Goal: Task Accomplishment & Management: Use online tool/utility

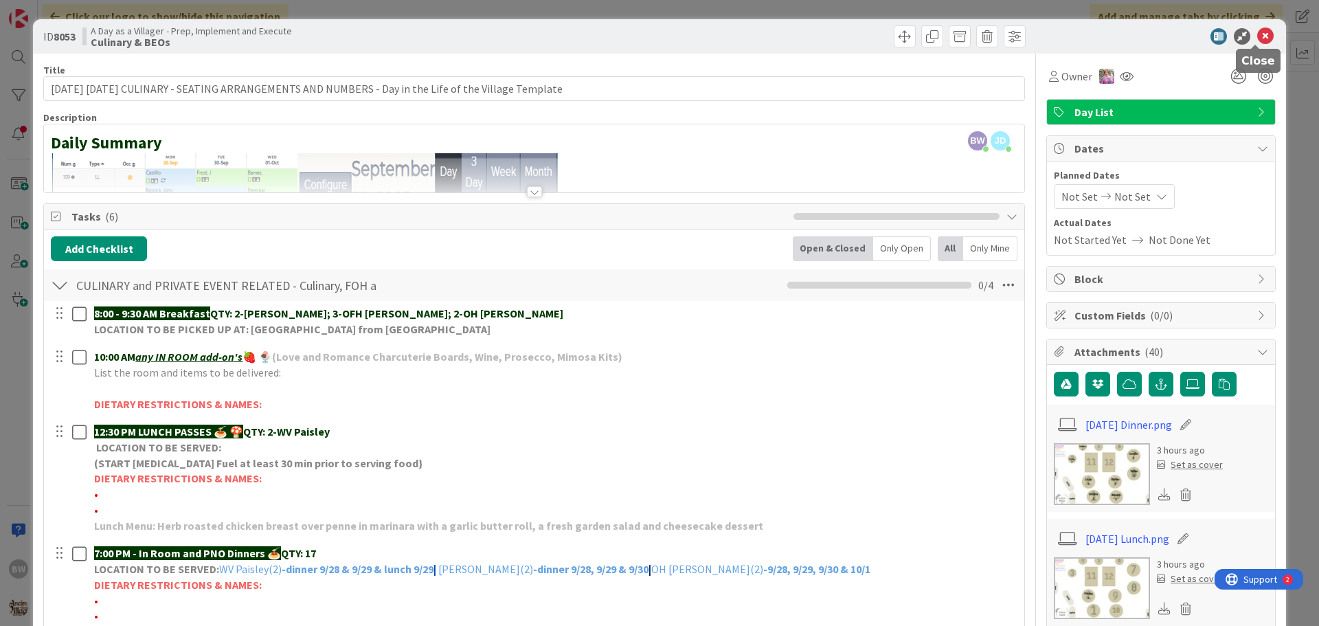
click at [1257, 32] on icon at bounding box center [1265, 36] width 16 height 16
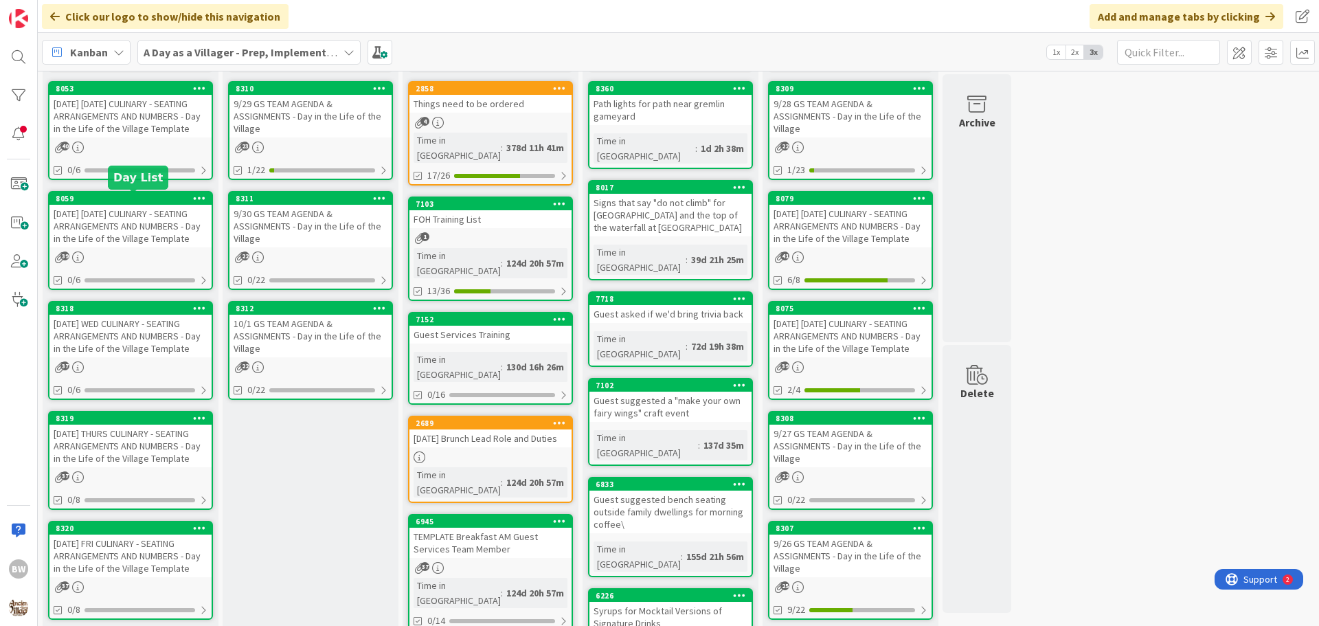
click at [124, 197] on div "8059" at bounding box center [134, 199] width 156 height 10
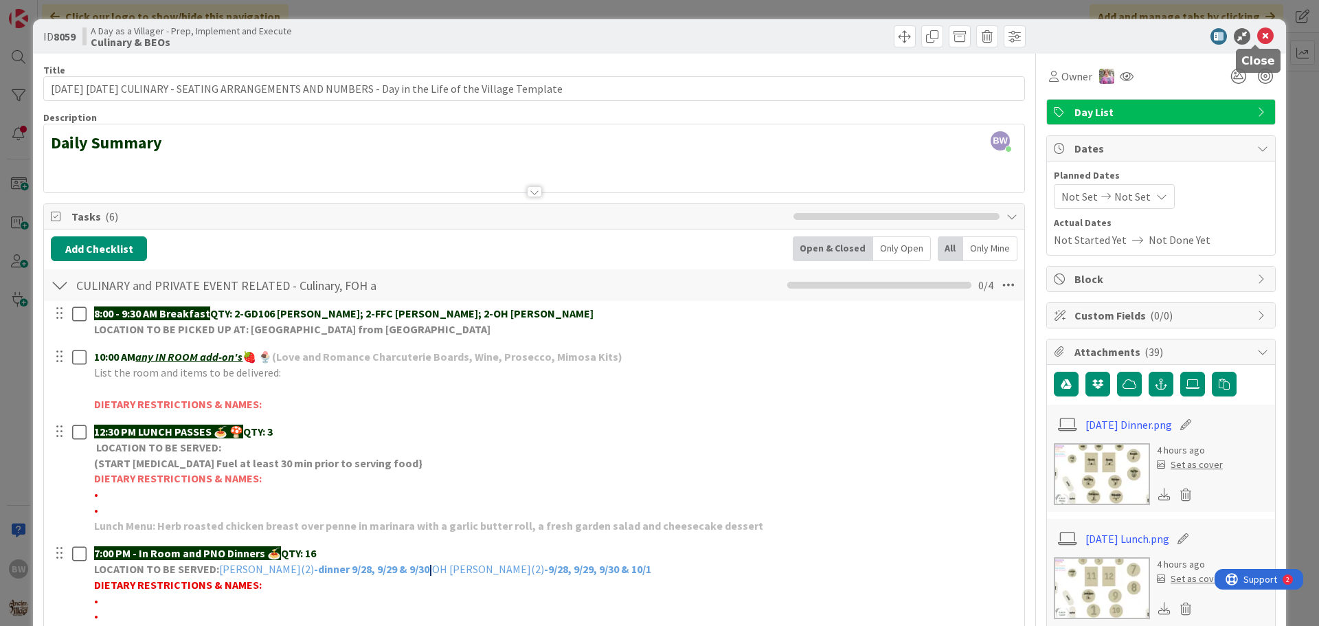
click at [1259, 36] on icon at bounding box center [1265, 36] width 16 height 16
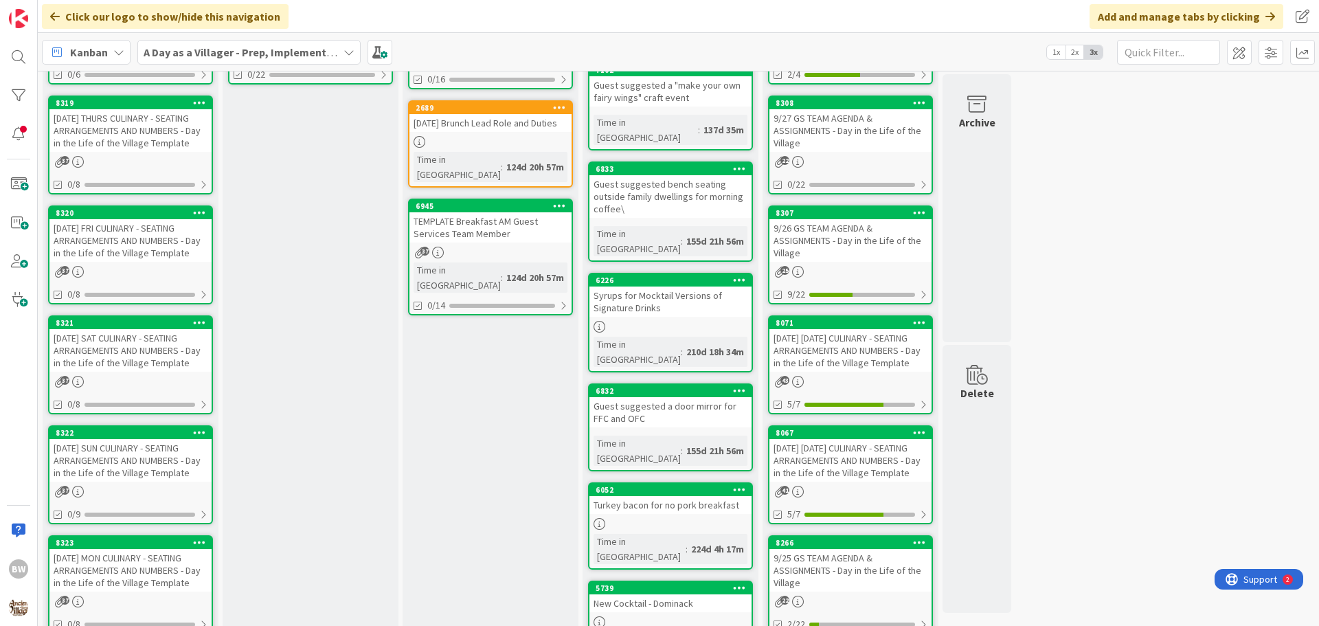
scroll to position [550, 0]
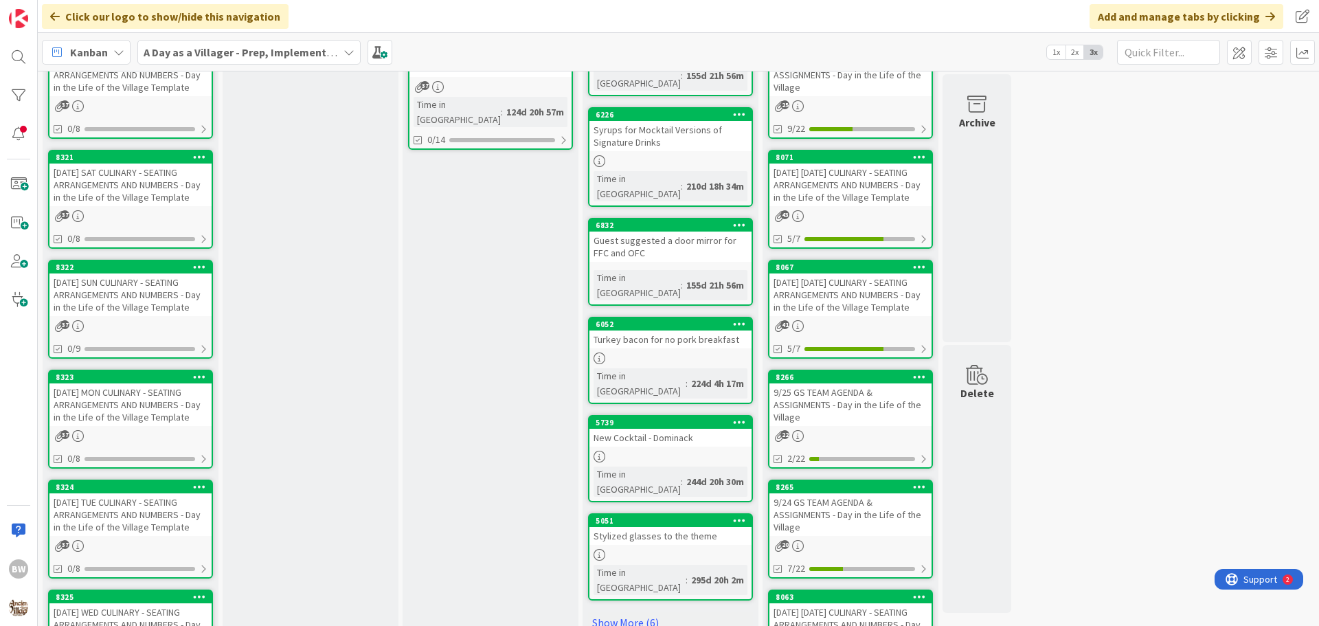
click at [127, 382] on div "8323" at bounding box center [130, 377] width 162 height 12
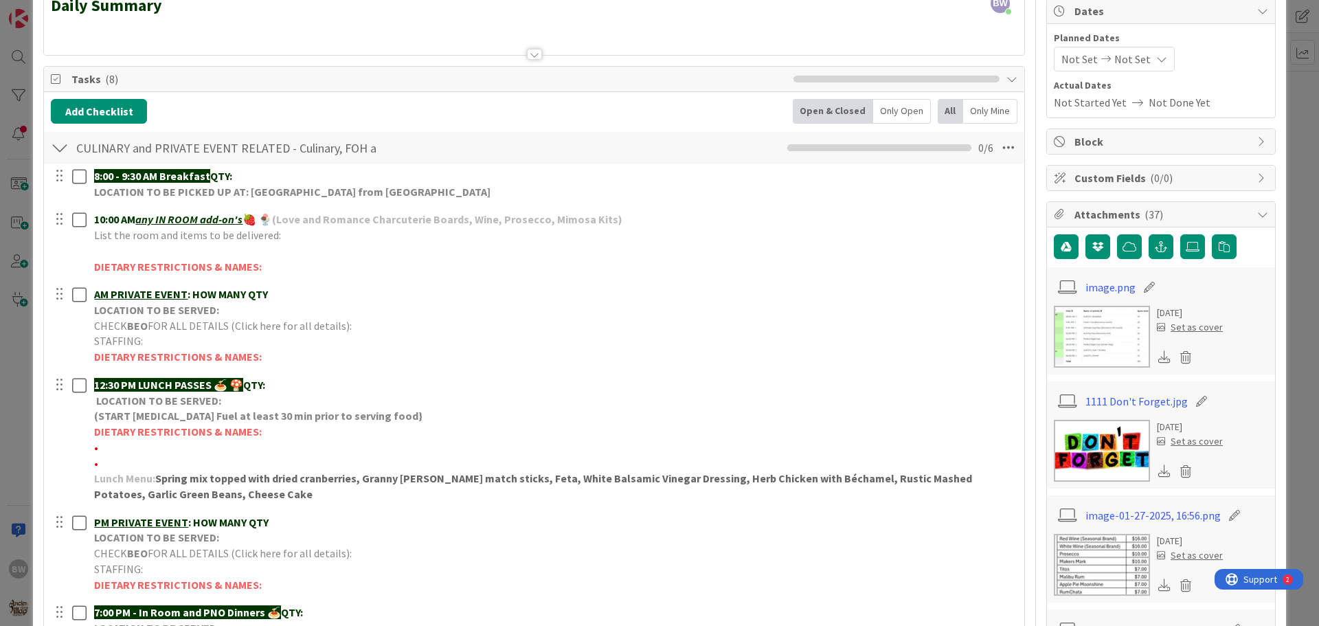
scroll to position [275, 0]
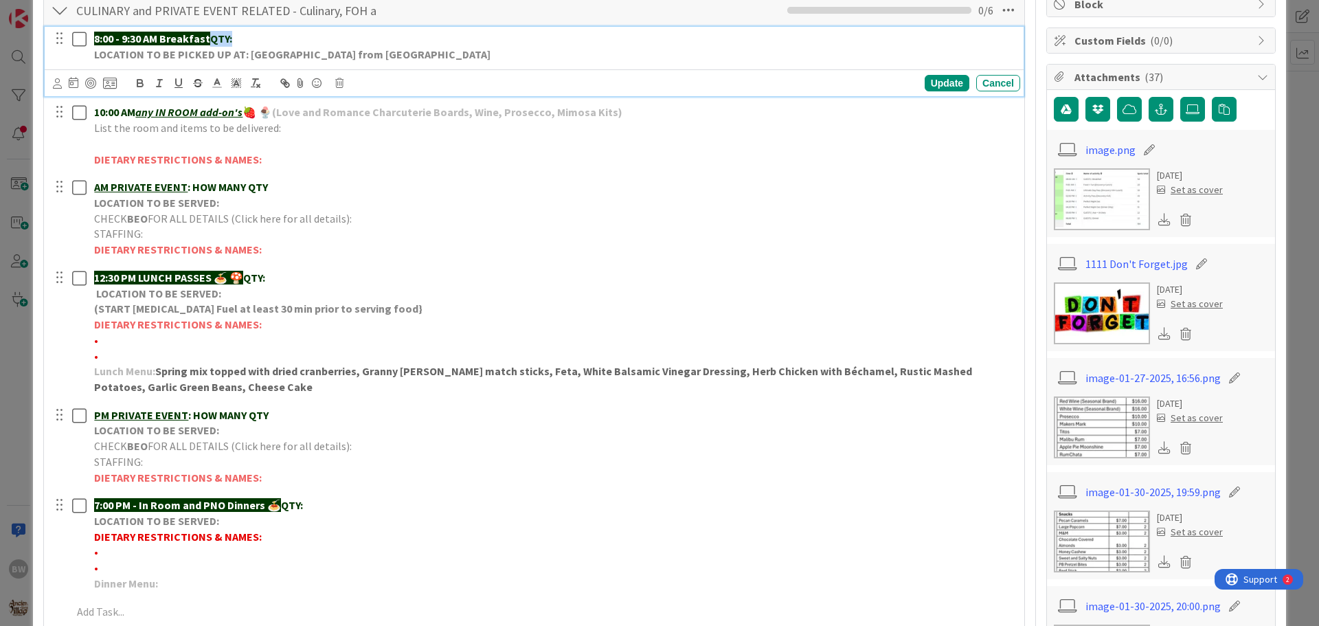
drag, startPoint x: 214, startPoint y: 34, endPoint x: 232, endPoint y: 35, distance: 18.6
click at [232, 35] on strong "QTY:" at bounding box center [221, 39] width 22 height 14
copy strong "QTY:"
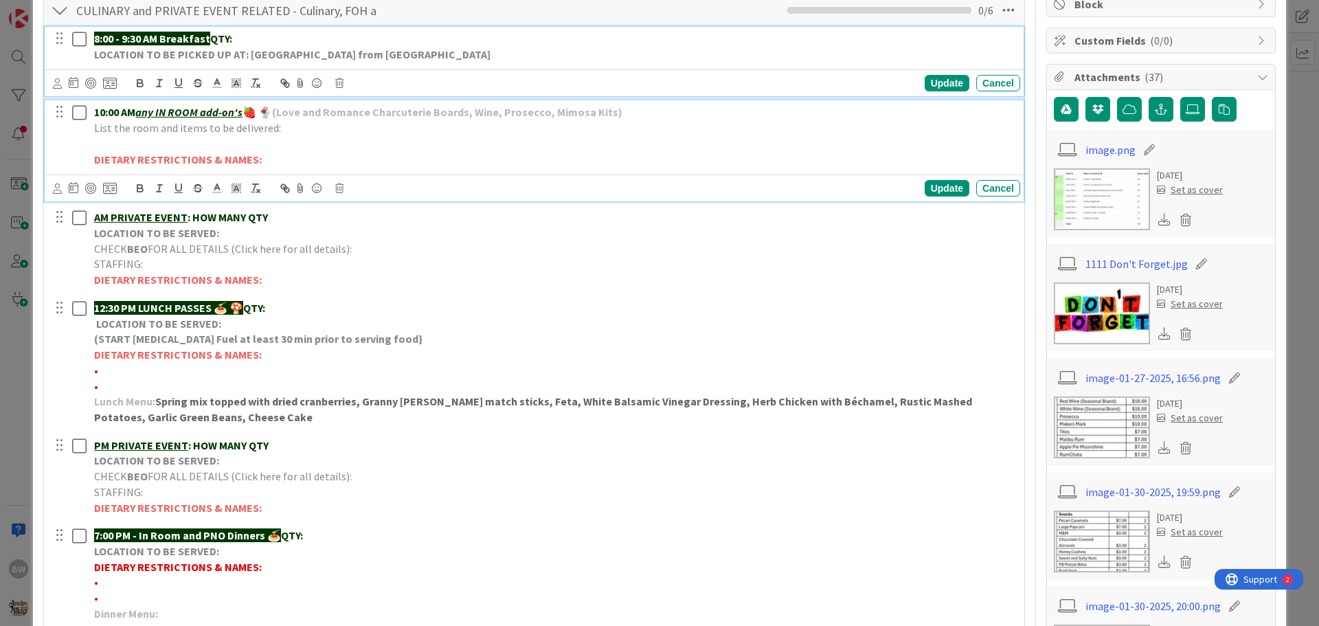
click at [624, 111] on p "10:00 AM any IN ROOM add-on's 🍓 🍨 (Love and Romance Charcuterie Boards, Wine, P…" at bounding box center [554, 112] width 921 height 16
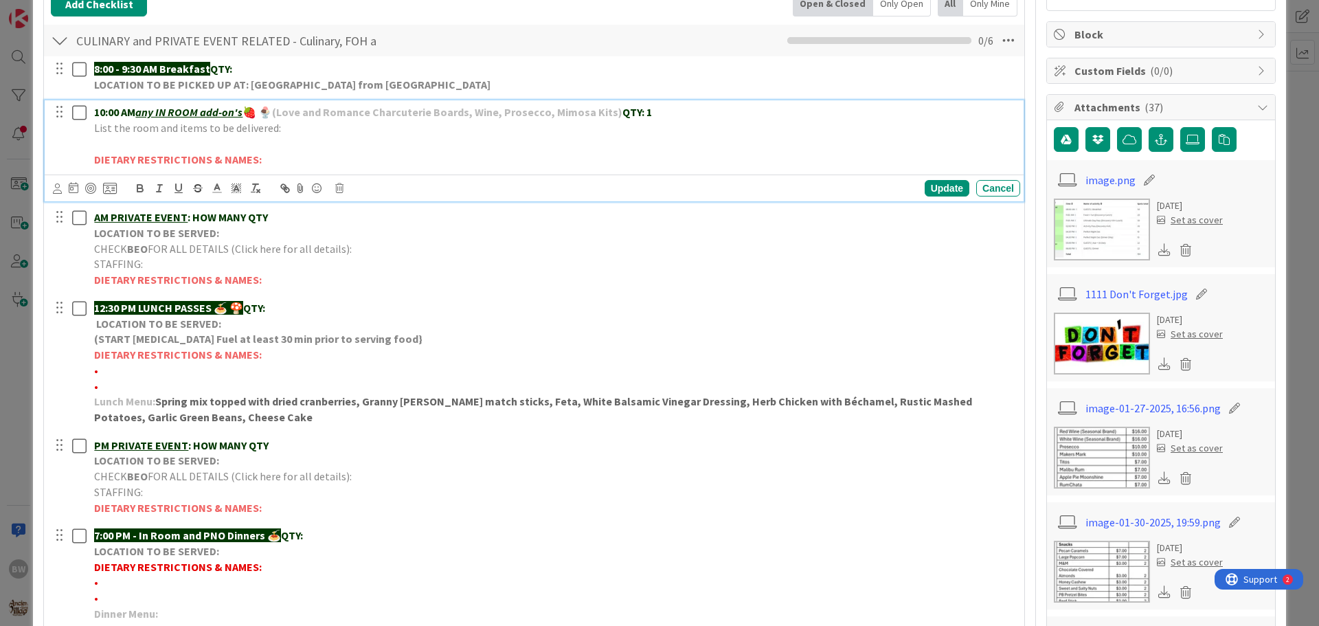
click at [286, 127] on p "List the room and items to be delivered:" at bounding box center [554, 128] width 921 height 16
click at [294, 133] on p "List the room and items to be delivered:" at bounding box center [554, 128] width 921 height 16
click at [298, 136] on p at bounding box center [554, 144] width 921 height 16
click at [294, 130] on p "List the room and items to be delivered:" at bounding box center [554, 128] width 921 height 16
drag, startPoint x: 554, startPoint y: 128, endPoint x: 280, endPoint y: 126, distance: 274.1
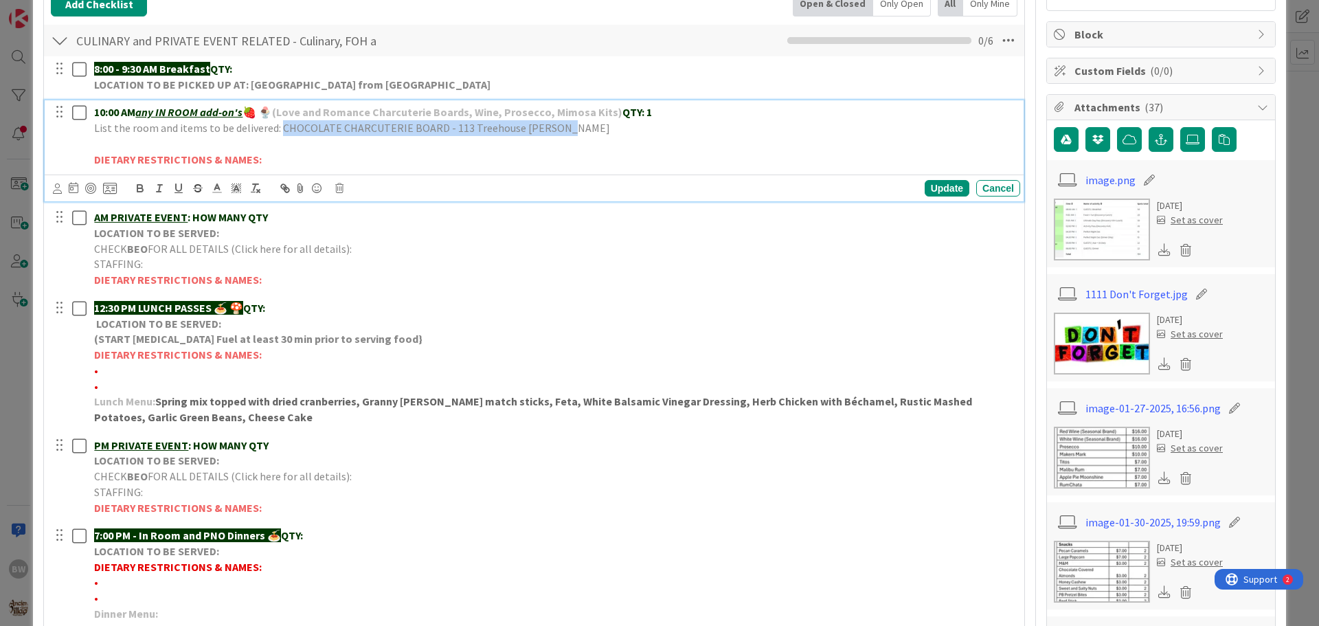
click at [280, 126] on p "List the room and items to be delivered: CHOCOLATE CHARCUTERIE BOARD - 113 Tree…" at bounding box center [554, 128] width 921 height 16
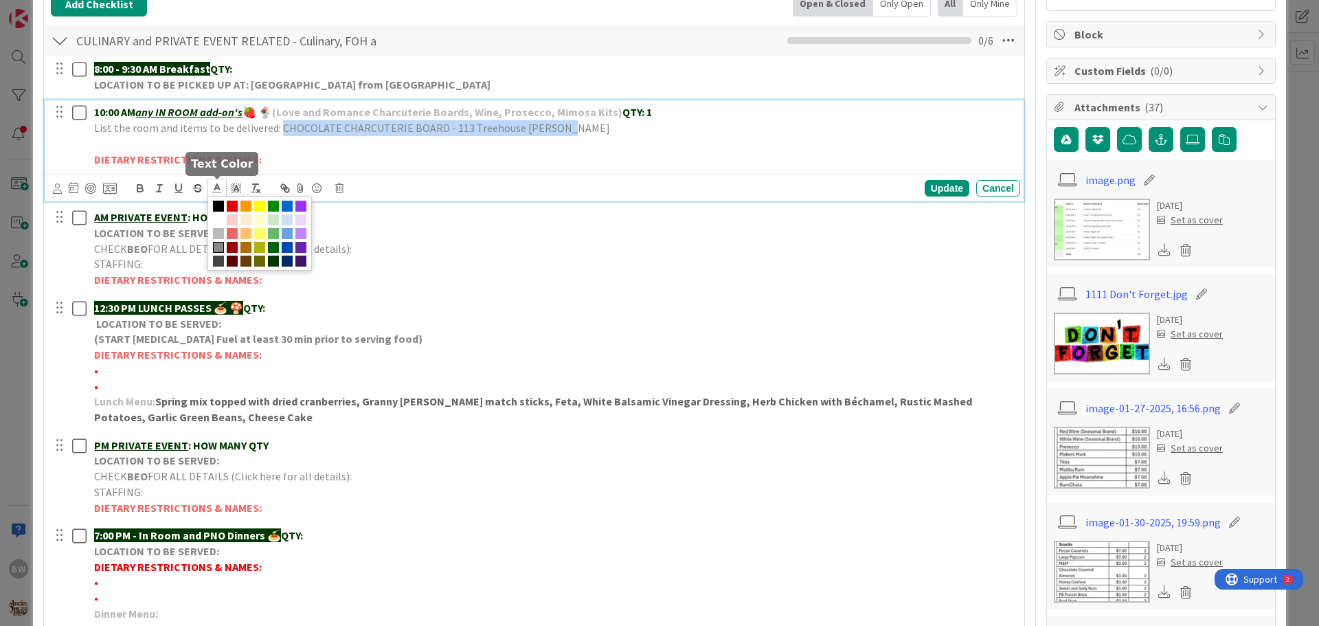
click at [215, 190] on polyline at bounding box center [217, 186] width 5 height 5
click at [272, 260] on span at bounding box center [273, 261] width 11 height 11
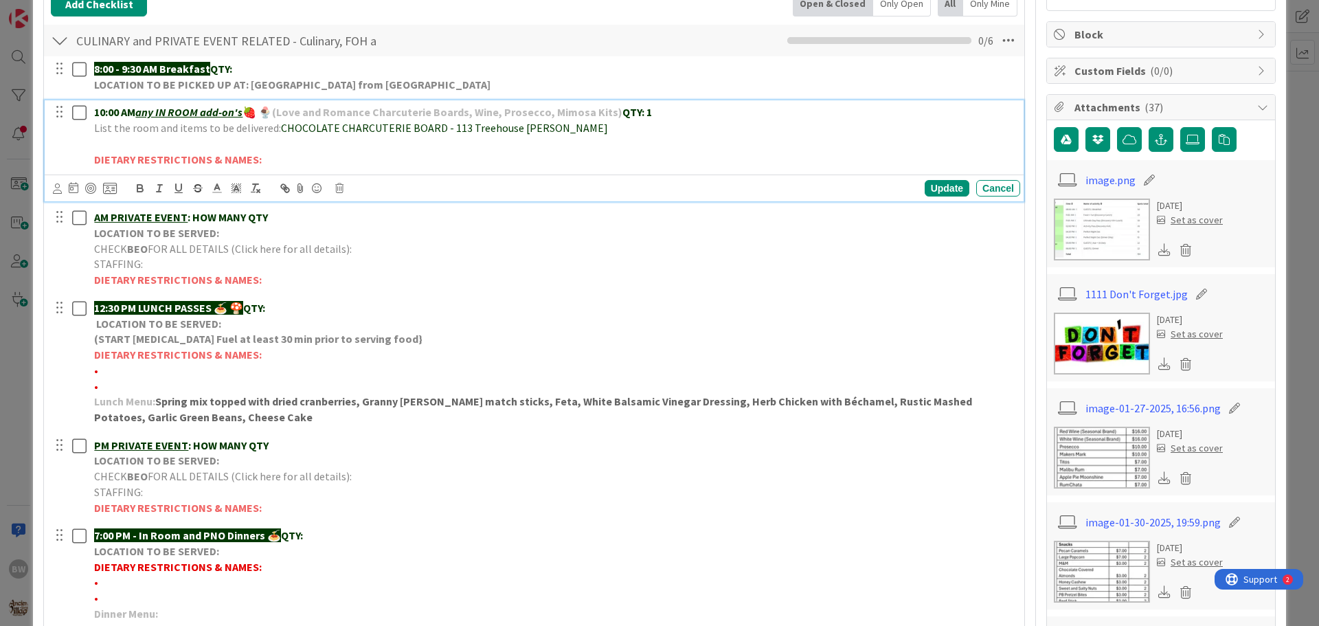
click at [453, 141] on p at bounding box center [554, 144] width 921 height 16
drag, startPoint x: 436, startPoint y: 128, endPoint x: 280, endPoint y: 127, distance: 156.6
click at [281, 127] on span "CHOCOLATE CHARCUTERIE BOARD - 113 Treehouse [PERSON_NAME]" at bounding box center [444, 128] width 327 height 14
click at [137, 189] on icon "button" at bounding box center [139, 189] width 5 height 3
click at [407, 168] on div "10:00 AM any IN ROOM add-on's 🍓 🍨 (Love and Romance Charcuterie Boards, Wine, P…" at bounding box center [555, 135] width 932 height 71
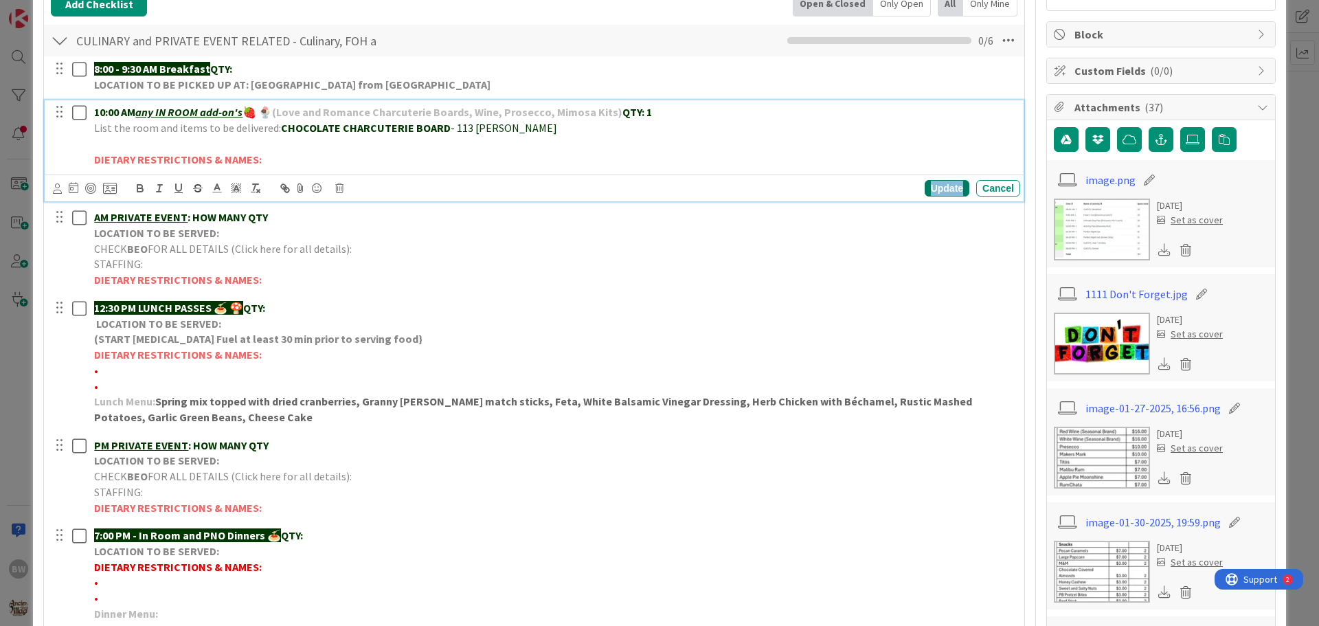
click at [935, 188] on div "Update" at bounding box center [947, 188] width 45 height 16
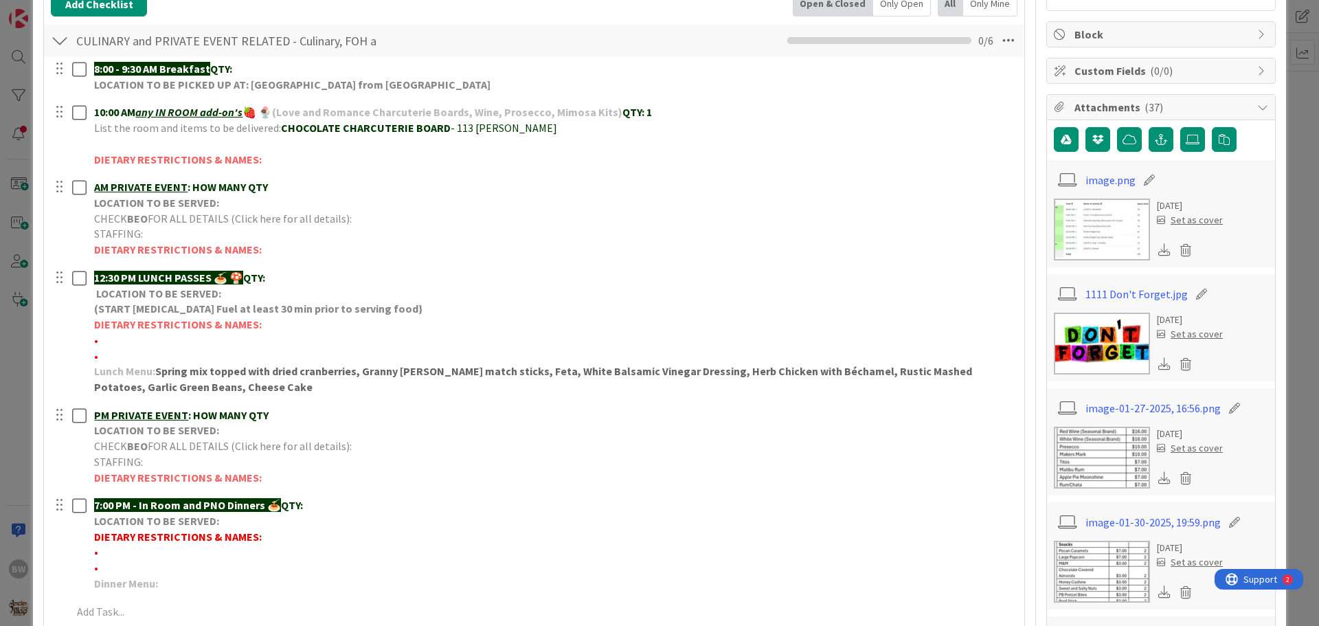
scroll to position [0, 0]
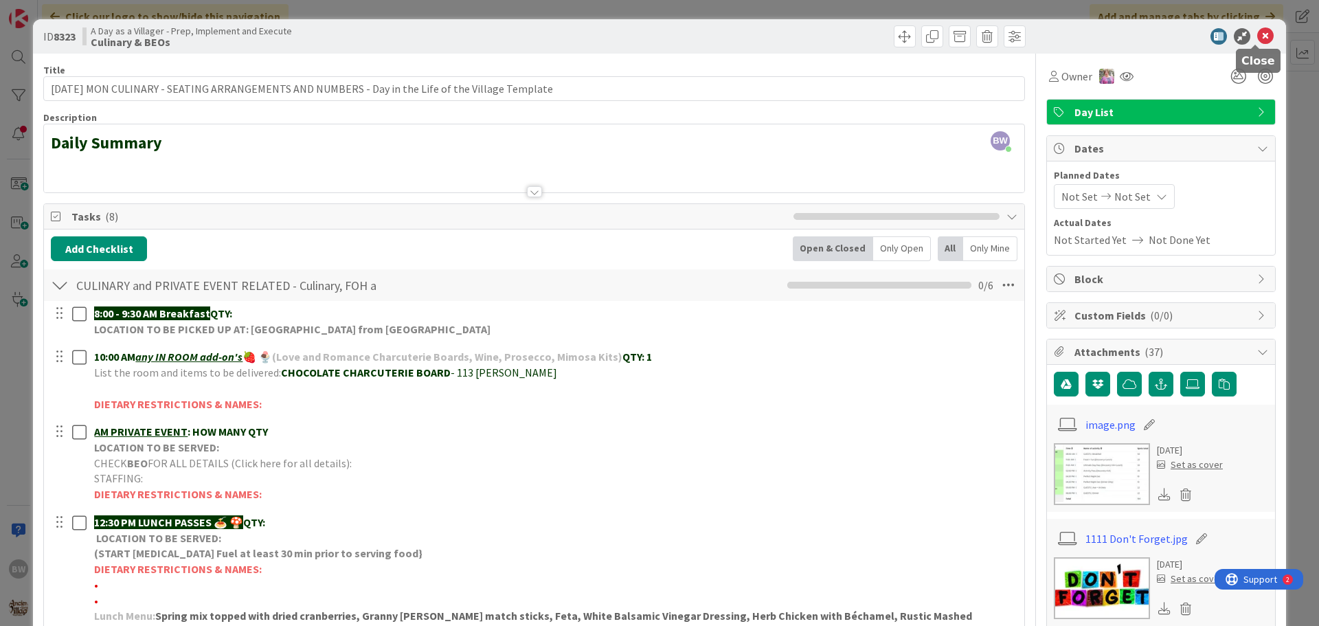
click at [1257, 38] on icon at bounding box center [1265, 36] width 16 height 16
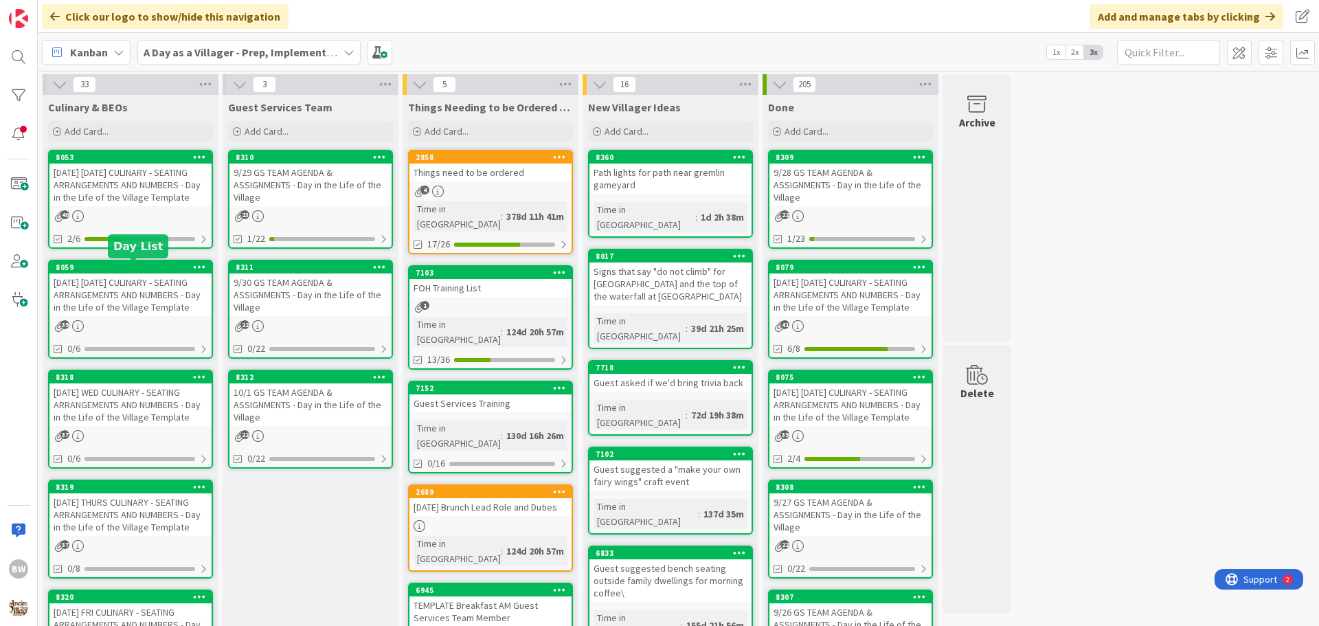
click at [135, 267] on div "8059" at bounding box center [134, 267] width 156 height 10
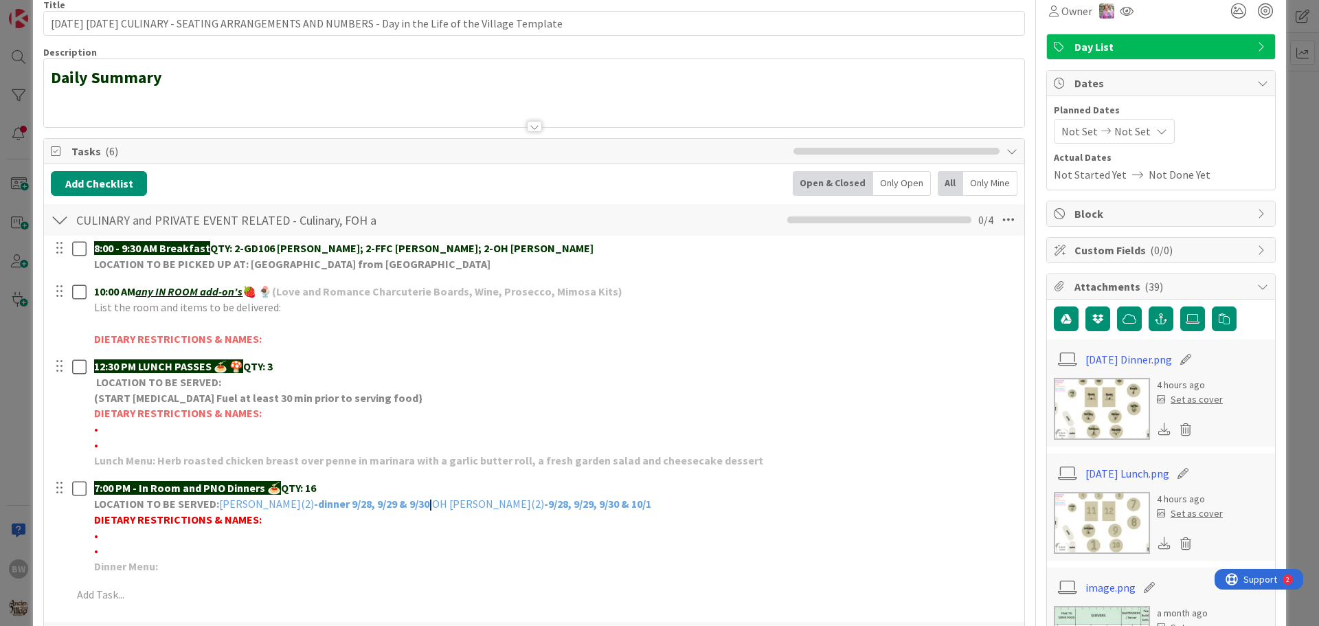
scroll to position [137, 0]
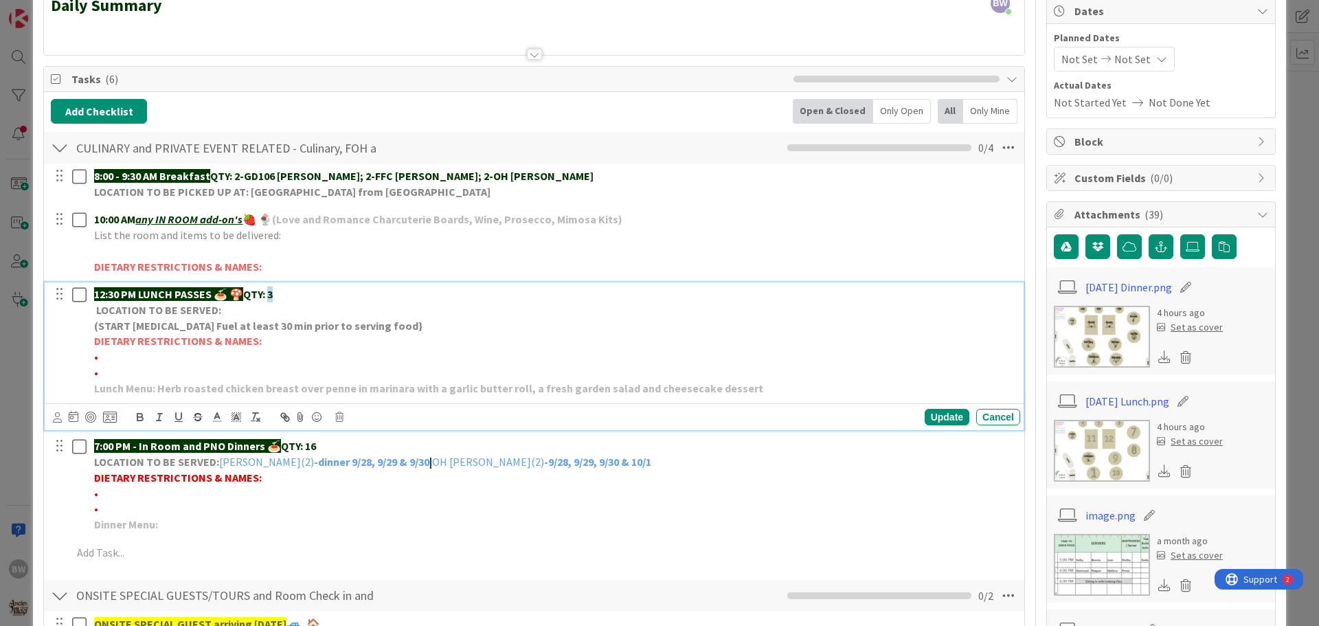
click at [272, 291] on p "12:30 PM LUNCH PASSES 🍝 🍄 QTY: 3" at bounding box center [554, 294] width 921 height 16
click at [943, 421] on div "Update" at bounding box center [947, 417] width 45 height 16
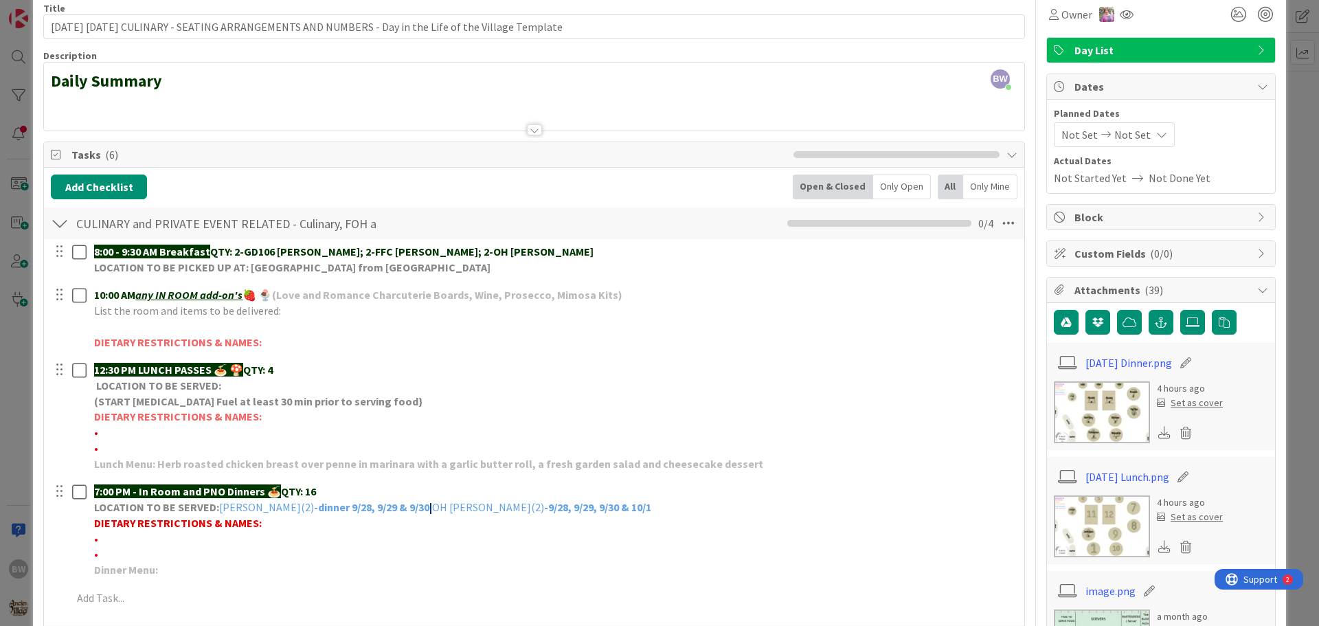
scroll to position [0, 0]
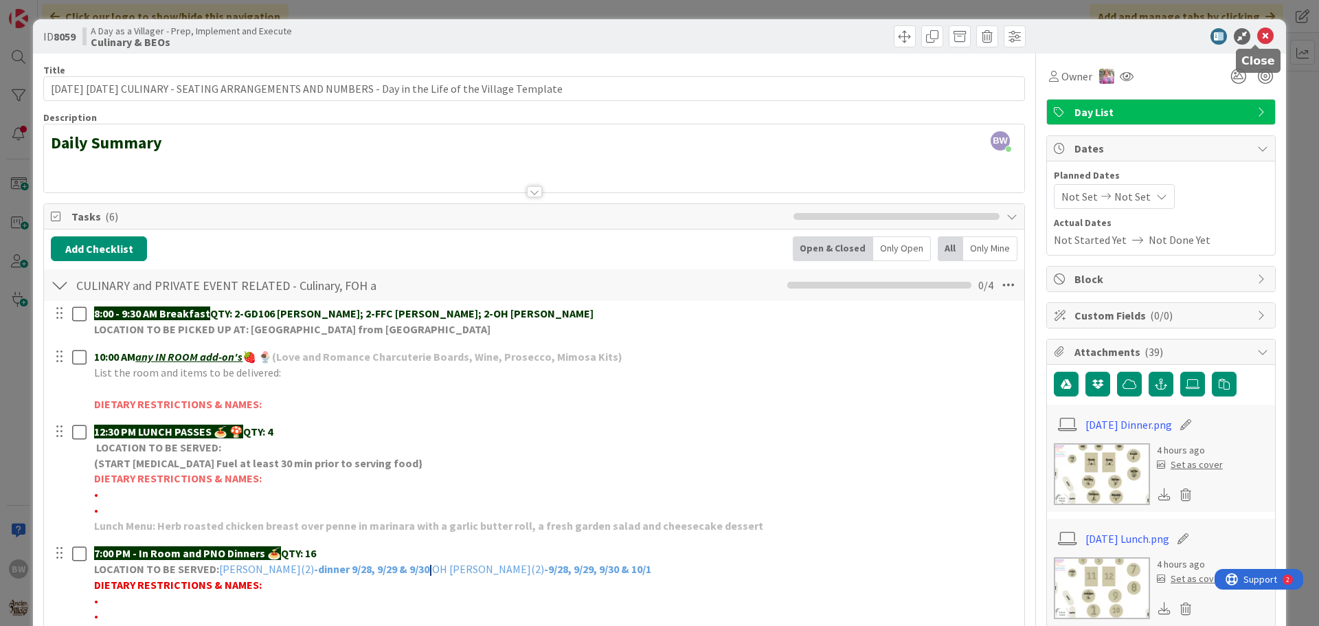
click at [1257, 32] on icon at bounding box center [1265, 36] width 16 height 16
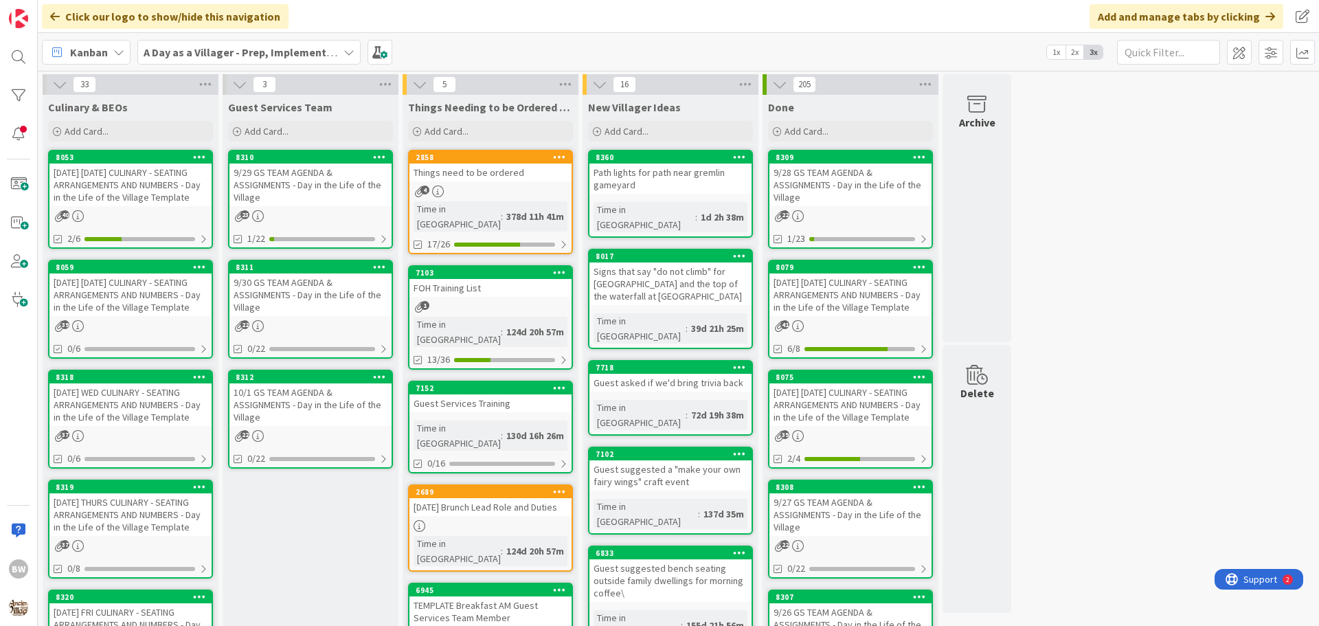
click at [136, 385] on div "[DATE] WED CULINARY - SEATING ARRANGEMENTS AND NUMBERS - Day in the Life of the…" at bounding box center [130, 404] width 162 height 43
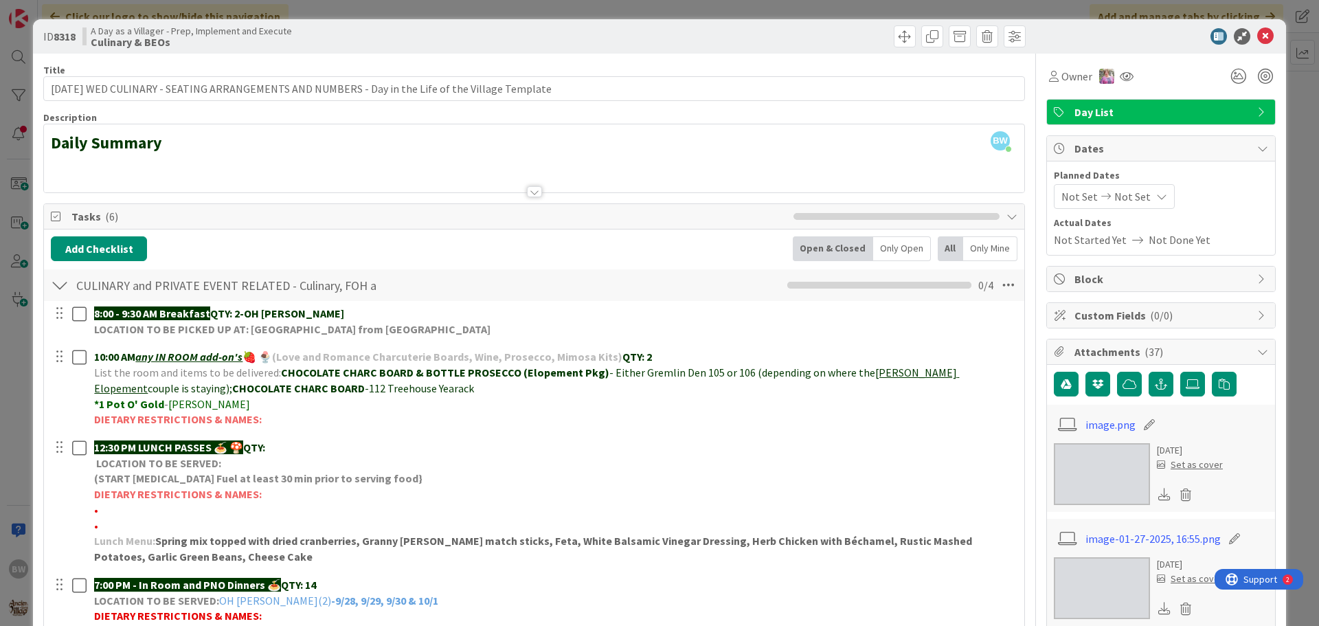
click at [1252, 27] on div "ID 8318 A Day as a Villager - Prep, Implement and Execute Culinary & BEOs" at bounding box center [659, 36] width 1253 height 34
click at [1259, 34] on icon at bounding box center [1265, 36] width 16 height 16
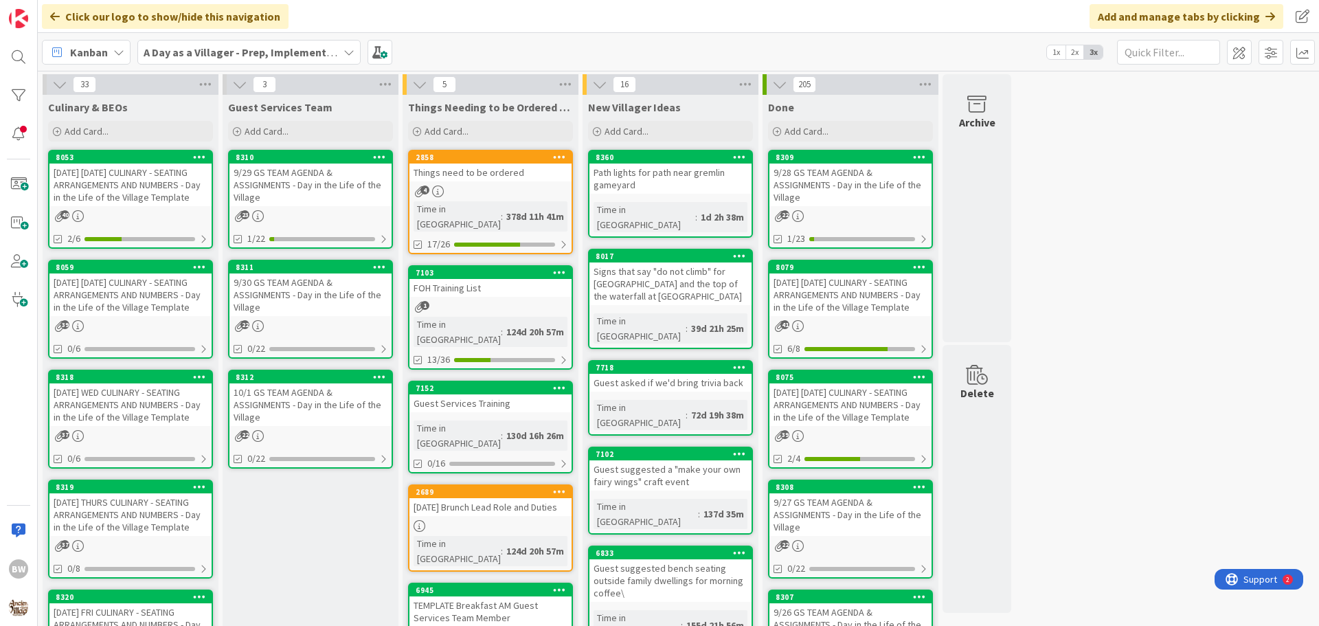
click at [116, 493] on div "8319" at bounding box center [130, 487] width 162 height 12
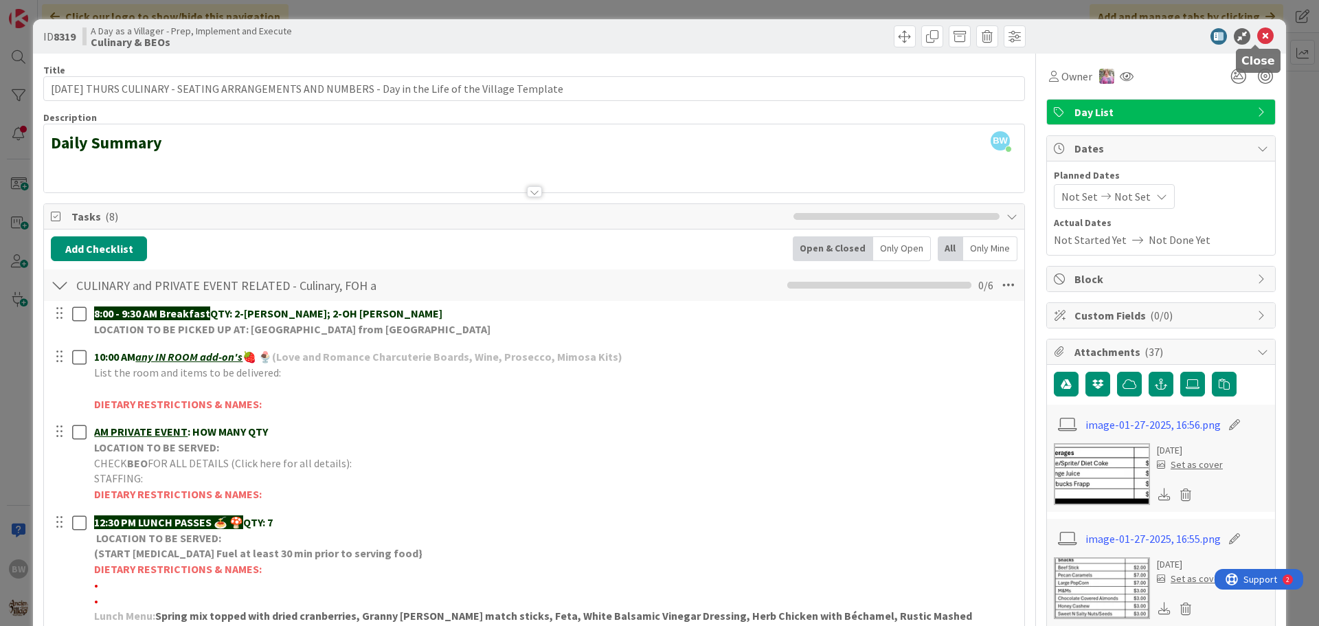
click at [1257, 30] on icon at bounding box center [1265, 36] width 16 height 16
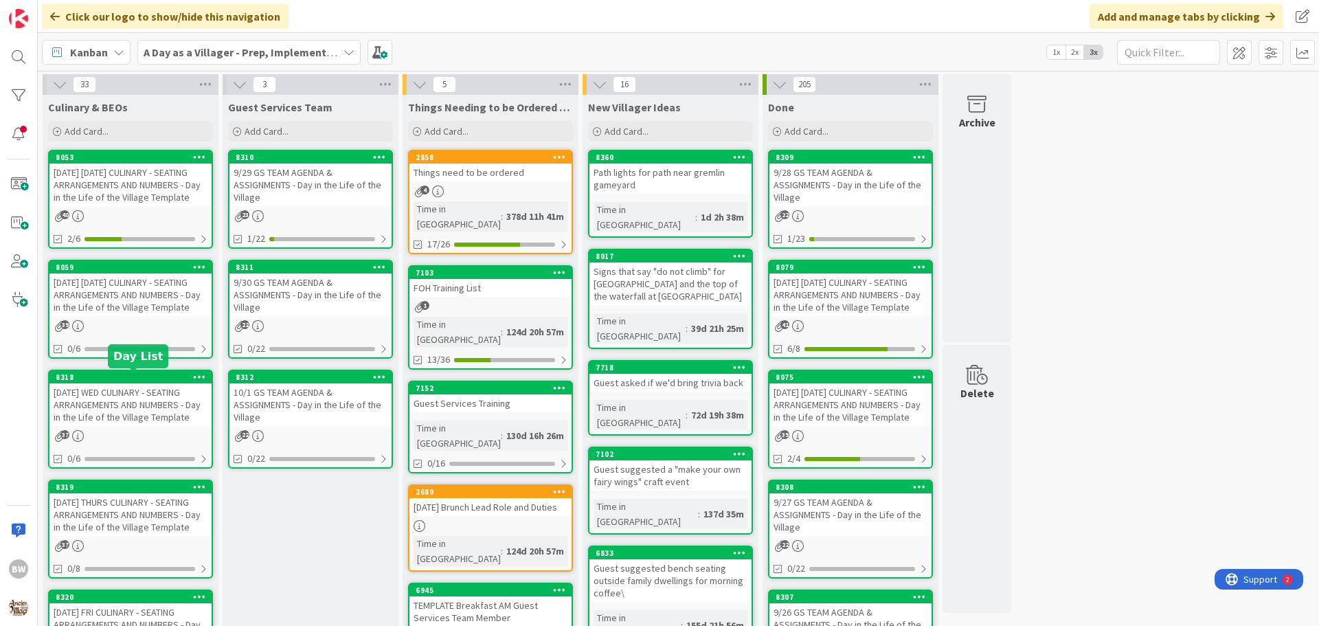
click at [133, 374] on div "8318" at bounding box center [134, 377] width 156 height 10
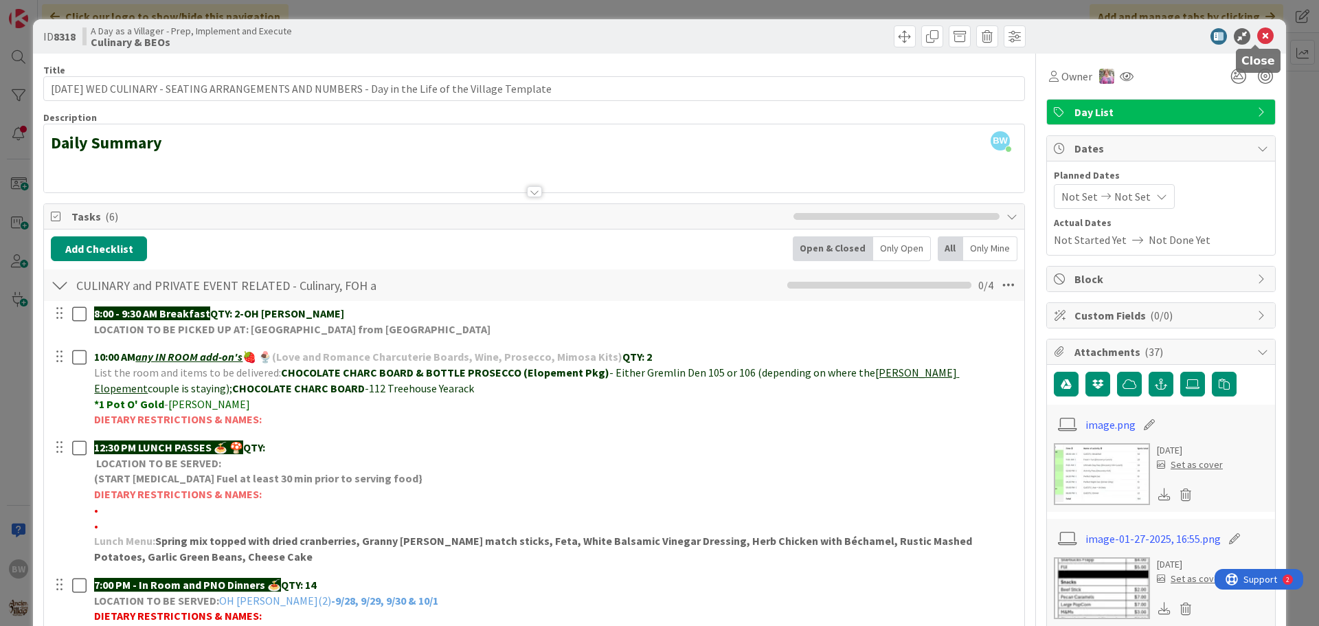
click at [1261, 34] on icon at bounding box center [1265, 36] width 16 height 16
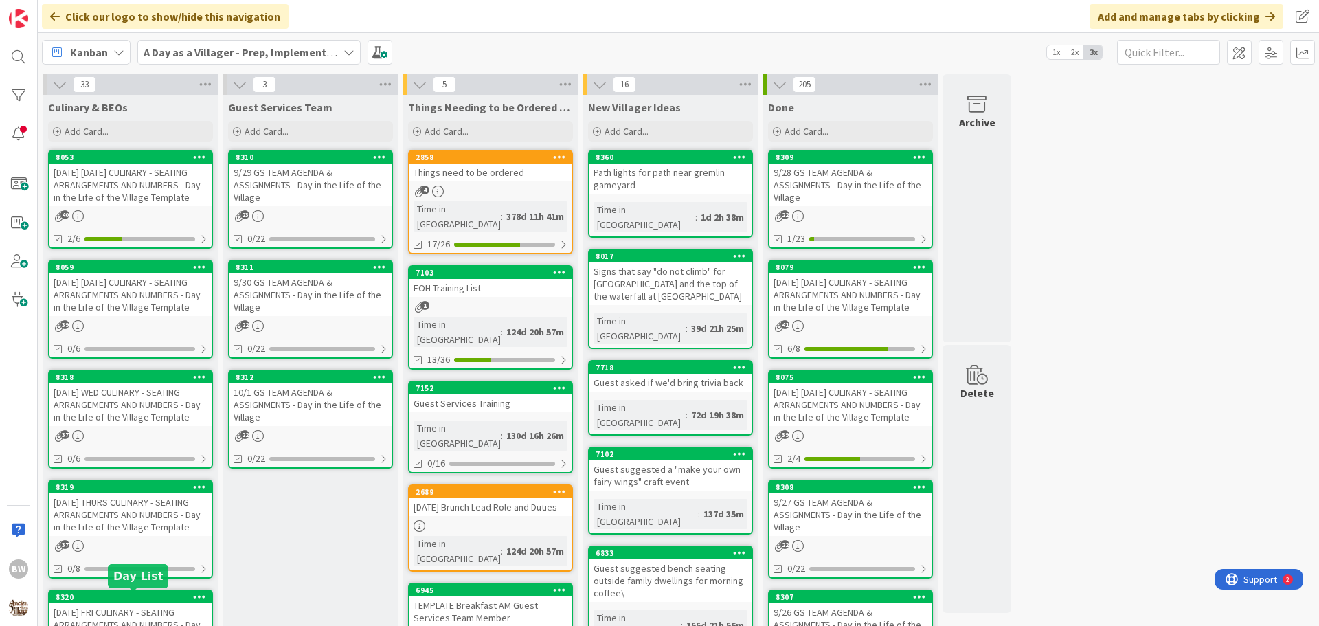
click at [110, 594] on div "8320" at bounding box center [134, 597] width 156 height 10
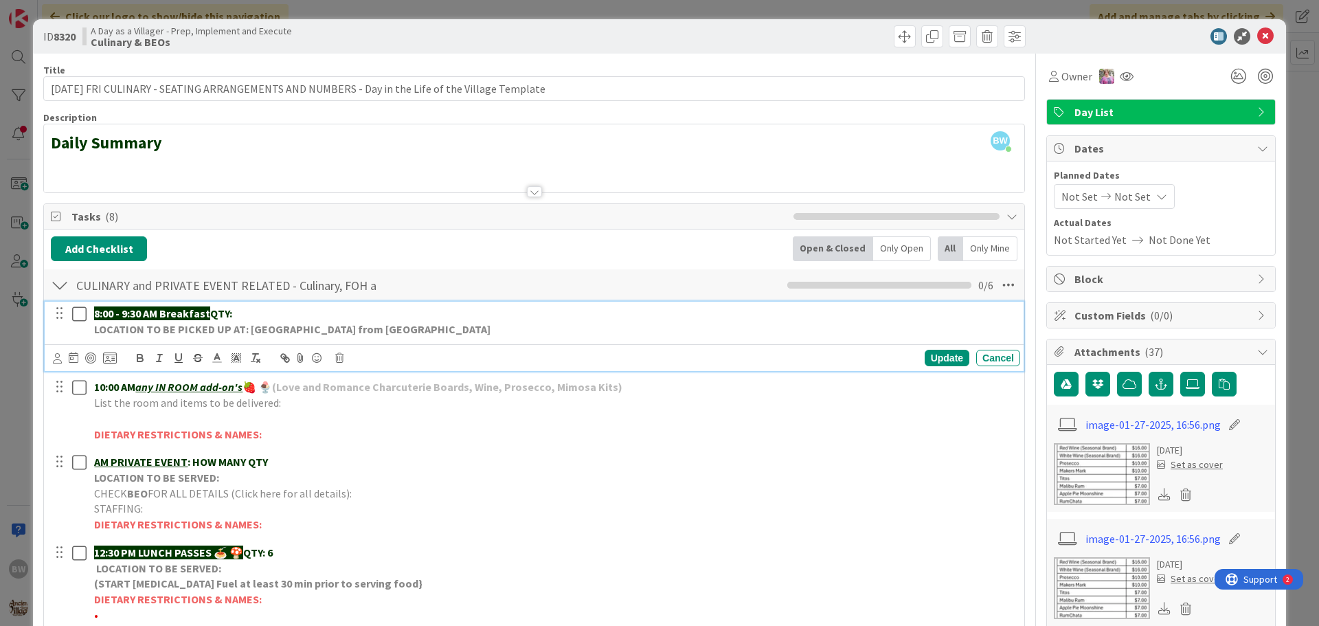
click at [245, 313] on p "8:00 - 9:30 AM Breakfast QTY:" at bounding box center [554, 314] width 921 height 16
click at [938, 361] on div "Update" at bounding box center [947, 358] width 45 height 16
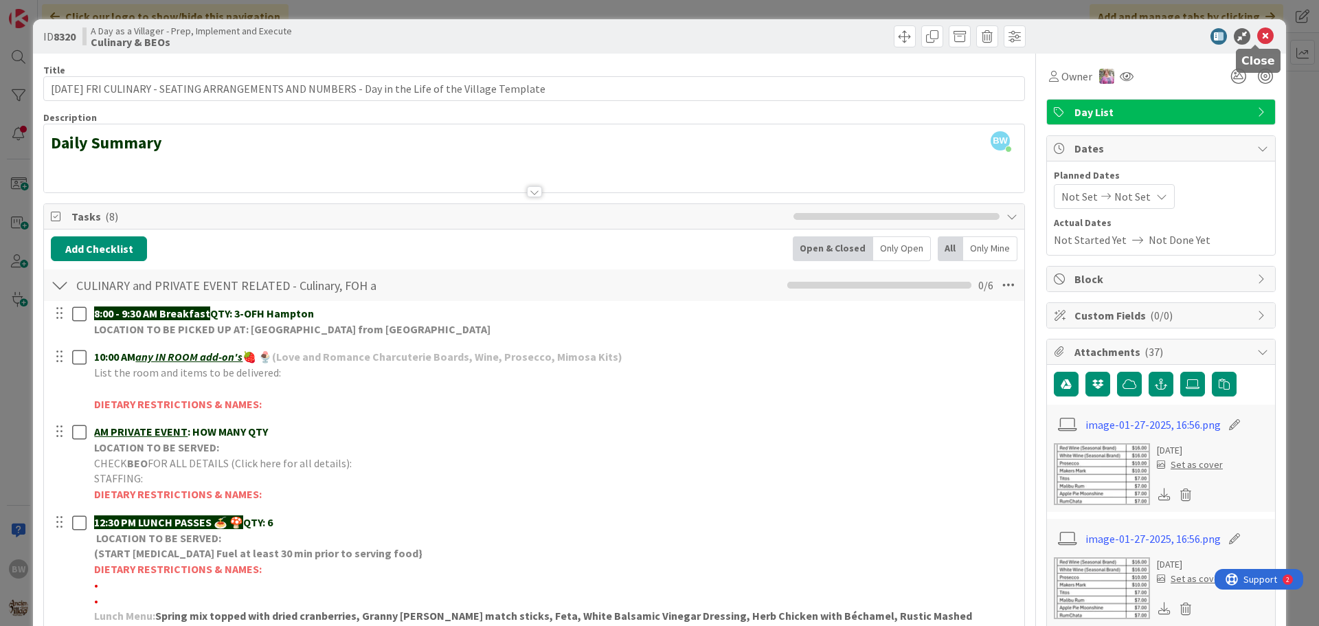
click at [1257, 34] on icon at bounding box center [1265, 36] width 16 height 16
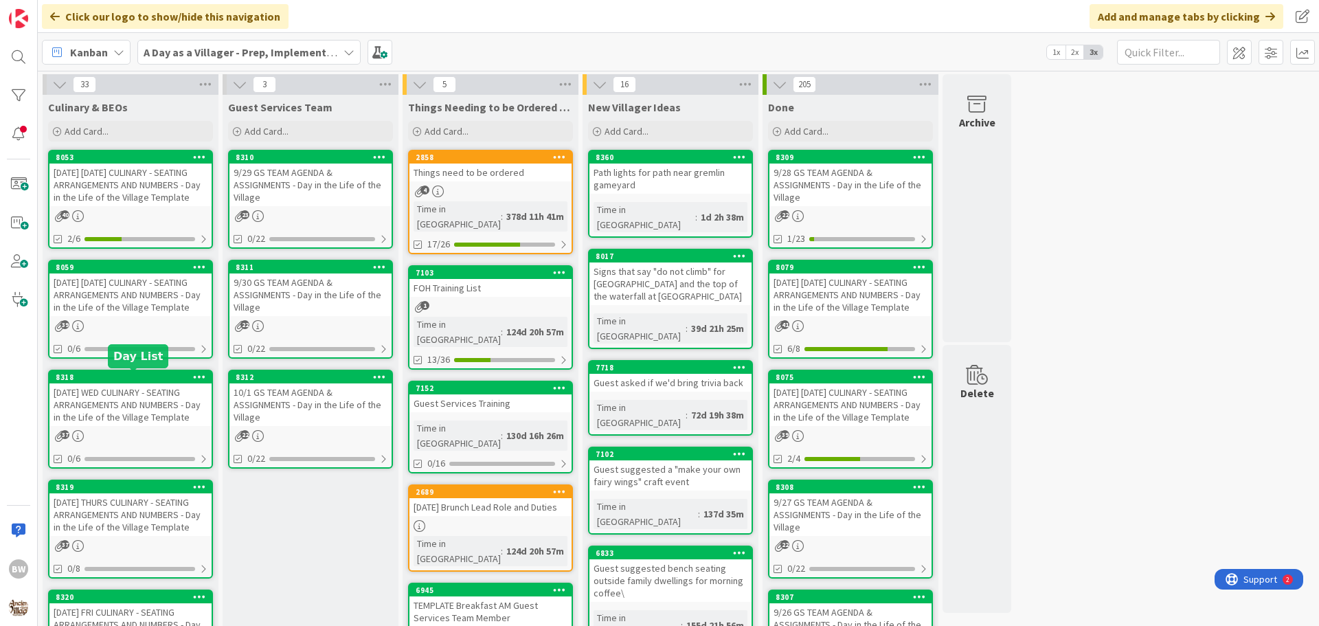
click at [115, 380] on div "8318" at bounding box center [134, 377] width 156 height 10
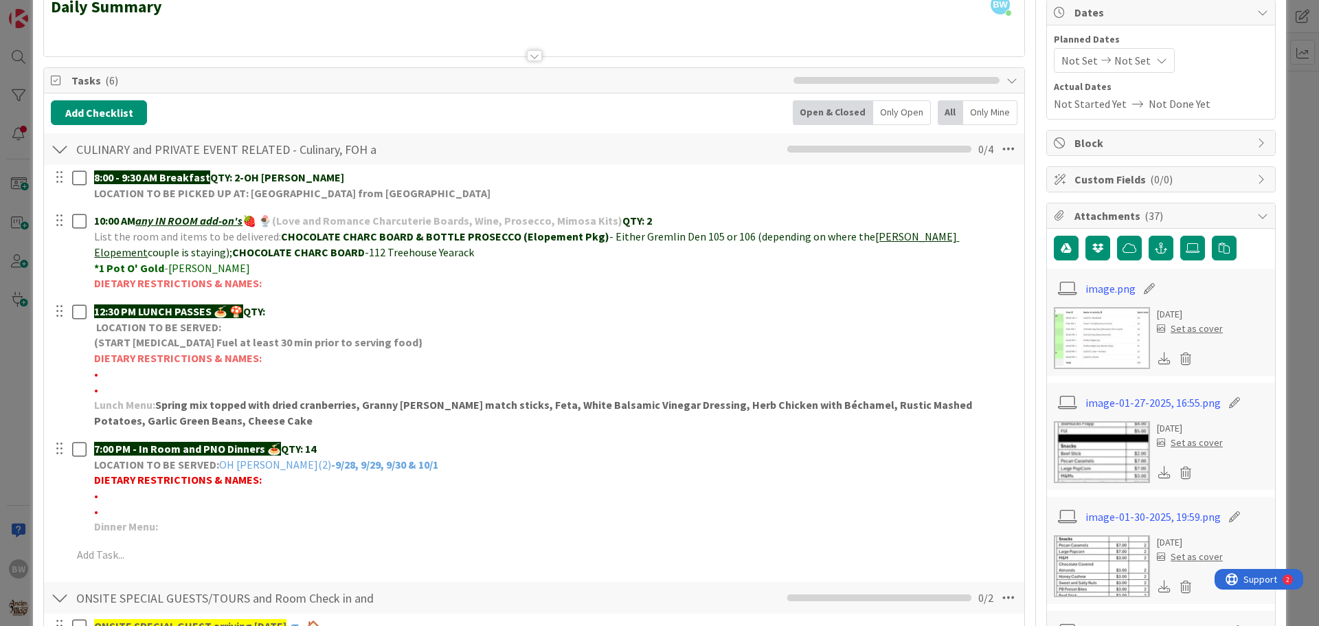
scroll to position [137, 0]
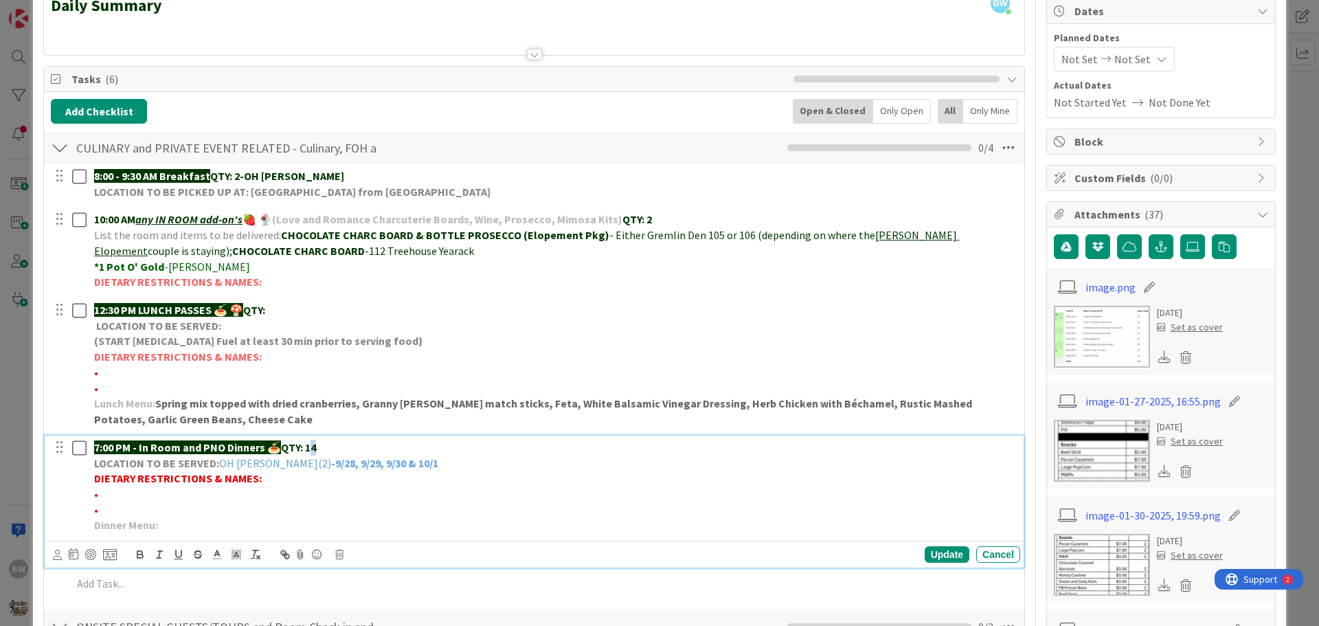
click at [315, 449] on strong "QTY: 14" at bounding box center [298, 447] width 35 height 14
click at [934, 550] on div "Update" at bounding box center [947, 554] width 45 height 16
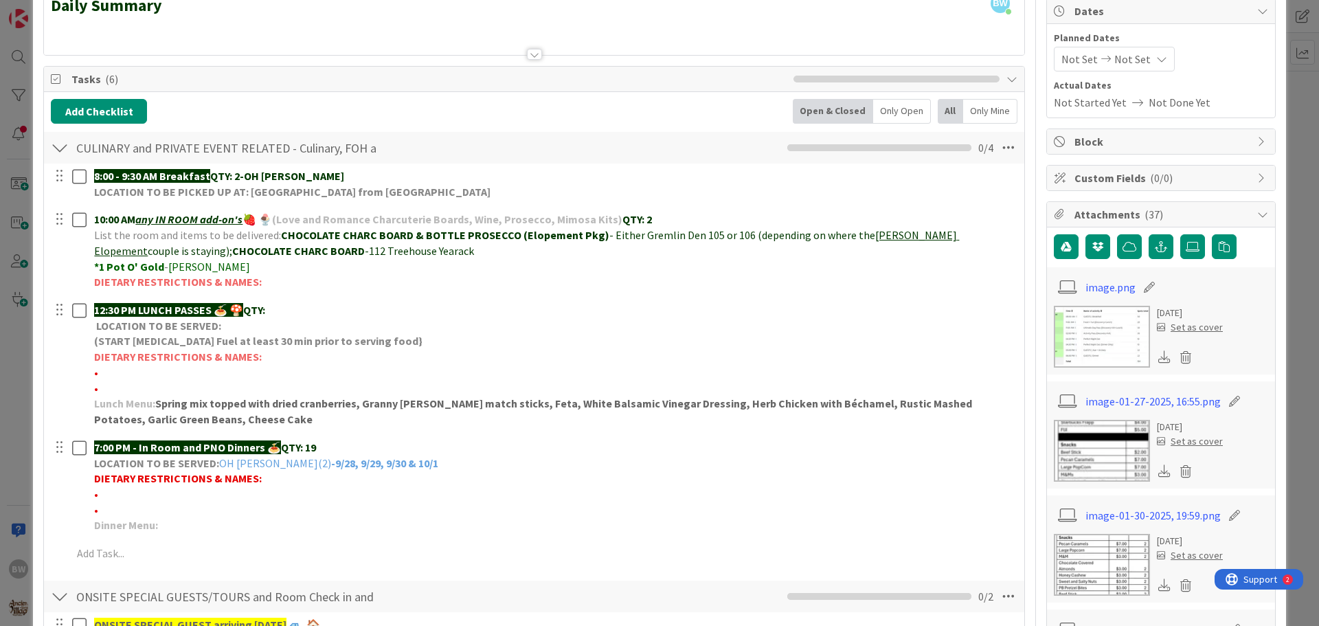
scroll to position [0, 0]
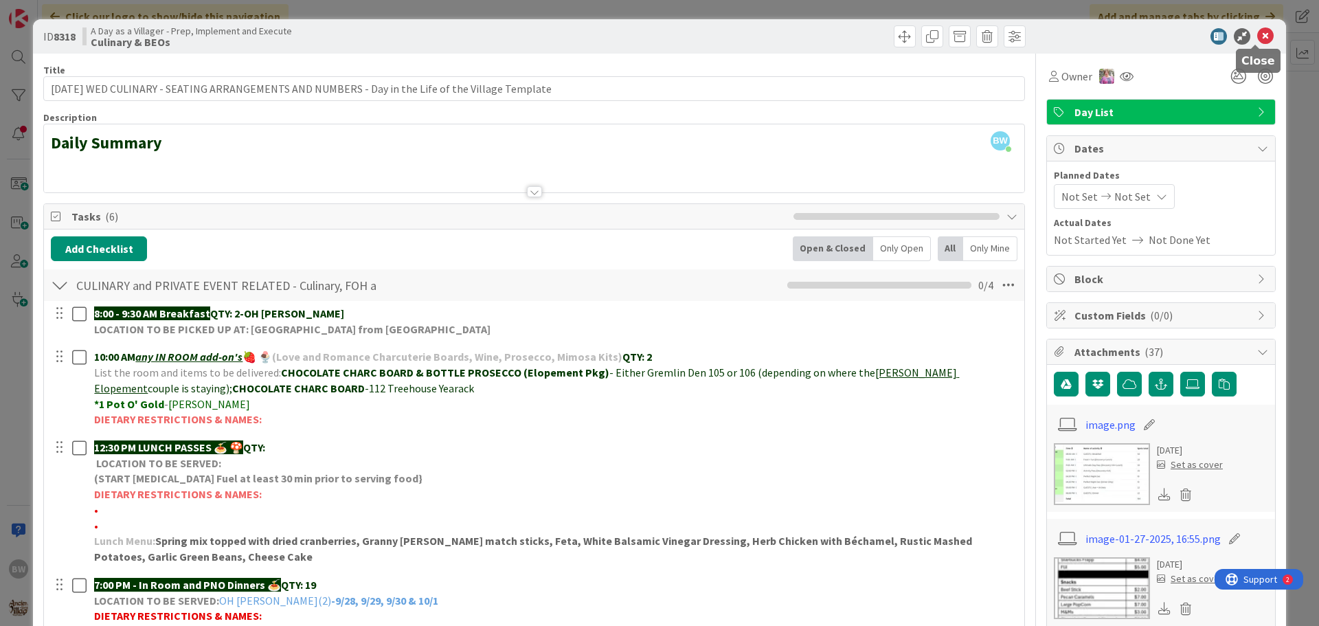
click at [1257, 36] on icon at bounding box center [1265, 36] width 16 height 16
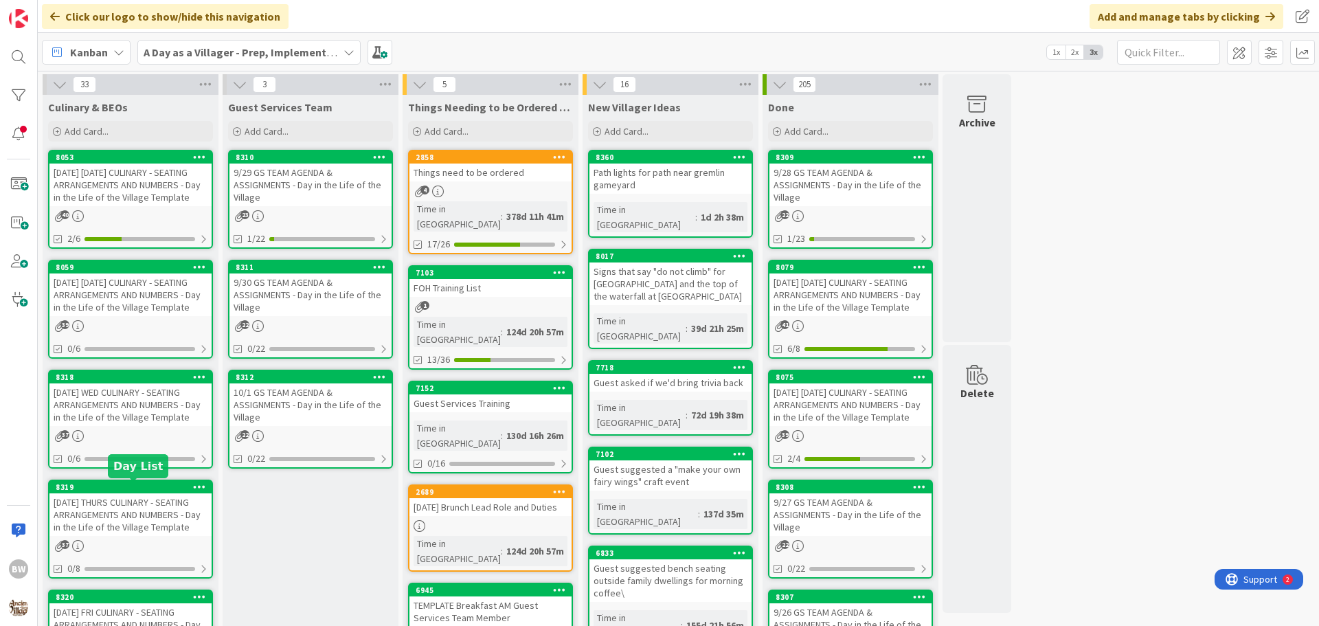
click at [124, 491] on div "8319" at bounding box center [134, 487] width 156 height 10
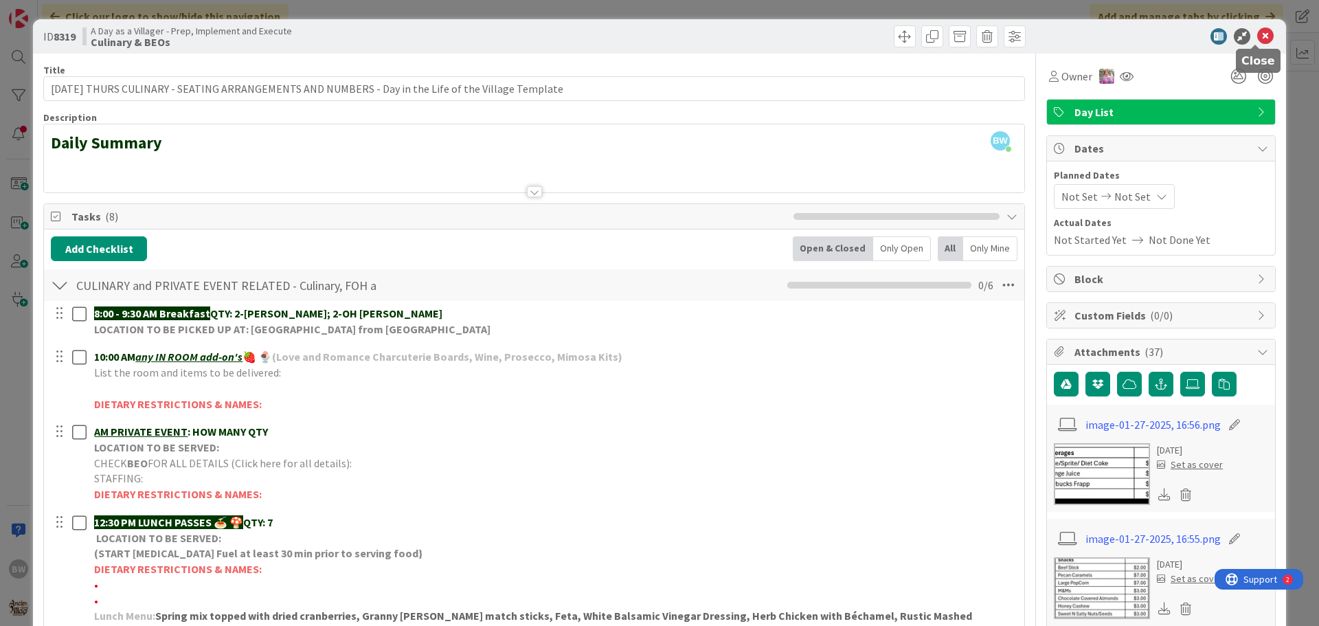
click at [1257, 37] on icon at bounding box center [1265, 36] width 16 height 16
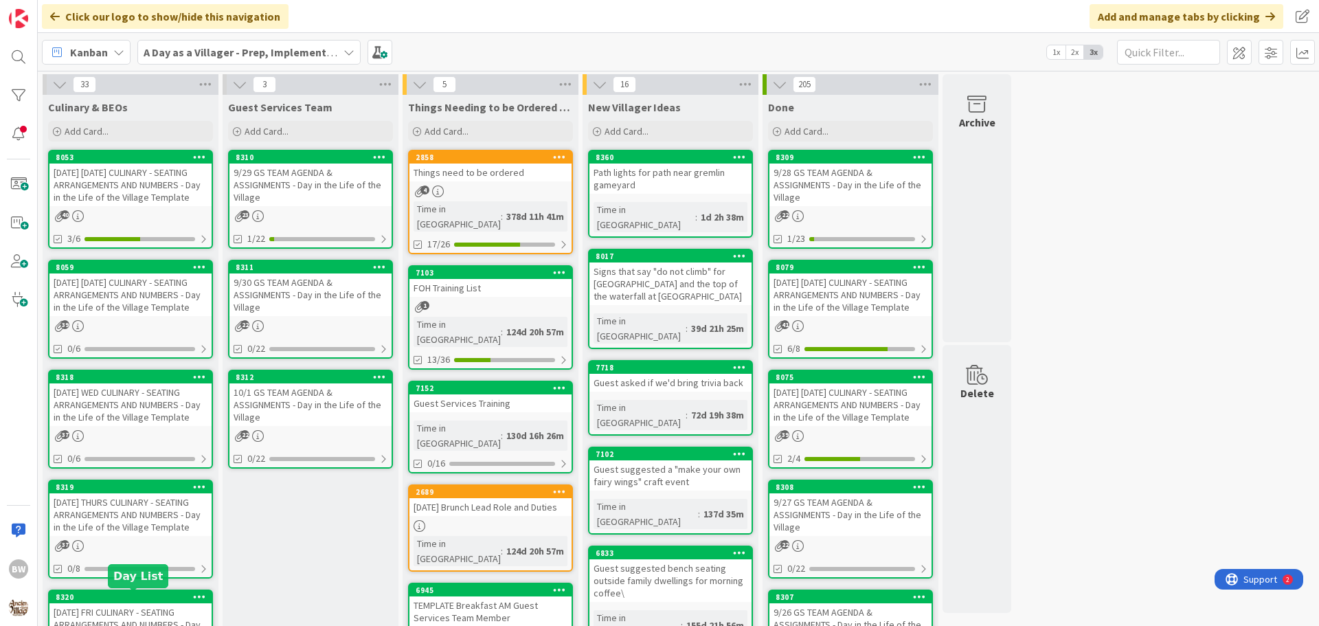
click at [119, 600] on div "8320" at bounding box center [134, 597] width 156 height 10
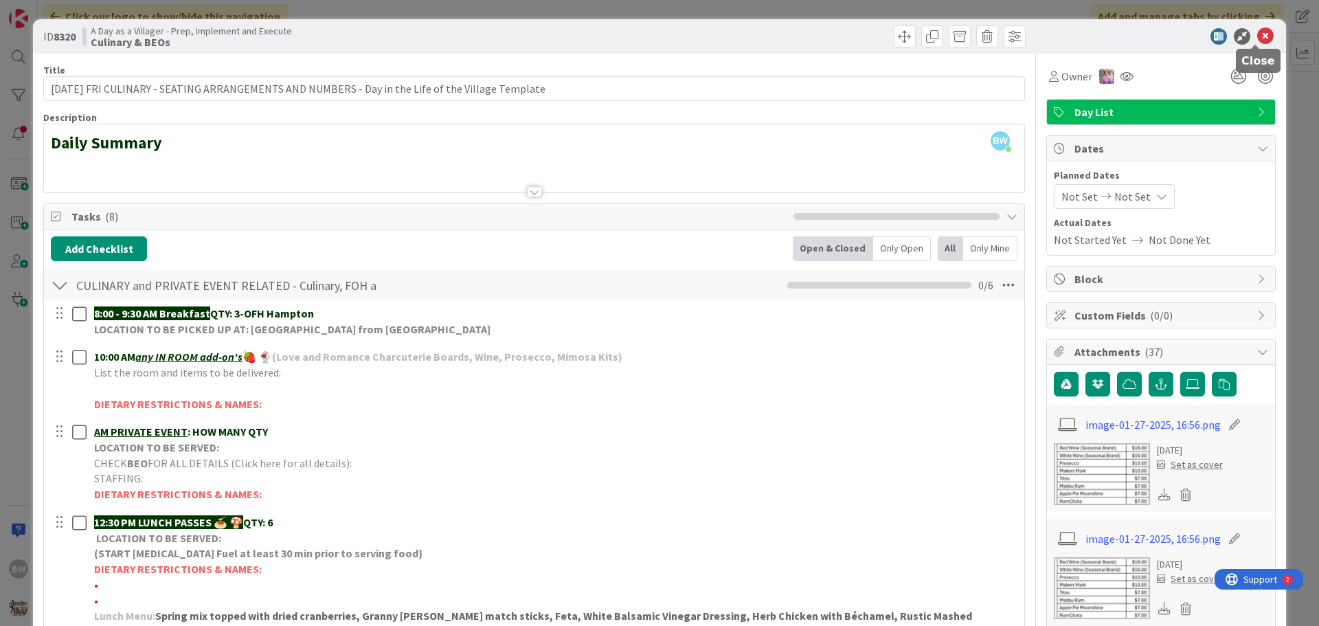
click at [1257, 40] on icon at bounding box center [1265, 36] width 16 height 16
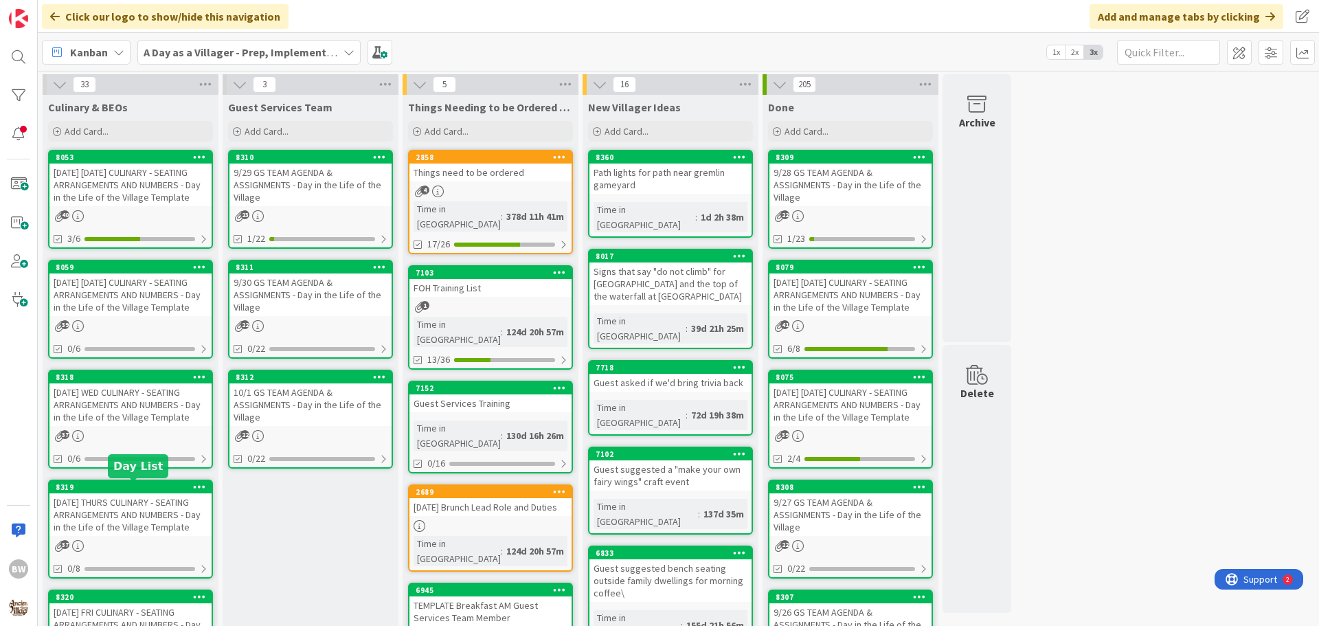
click at [135, 491] on div "8319" at bounding box center [134, 487] width 156 height 10
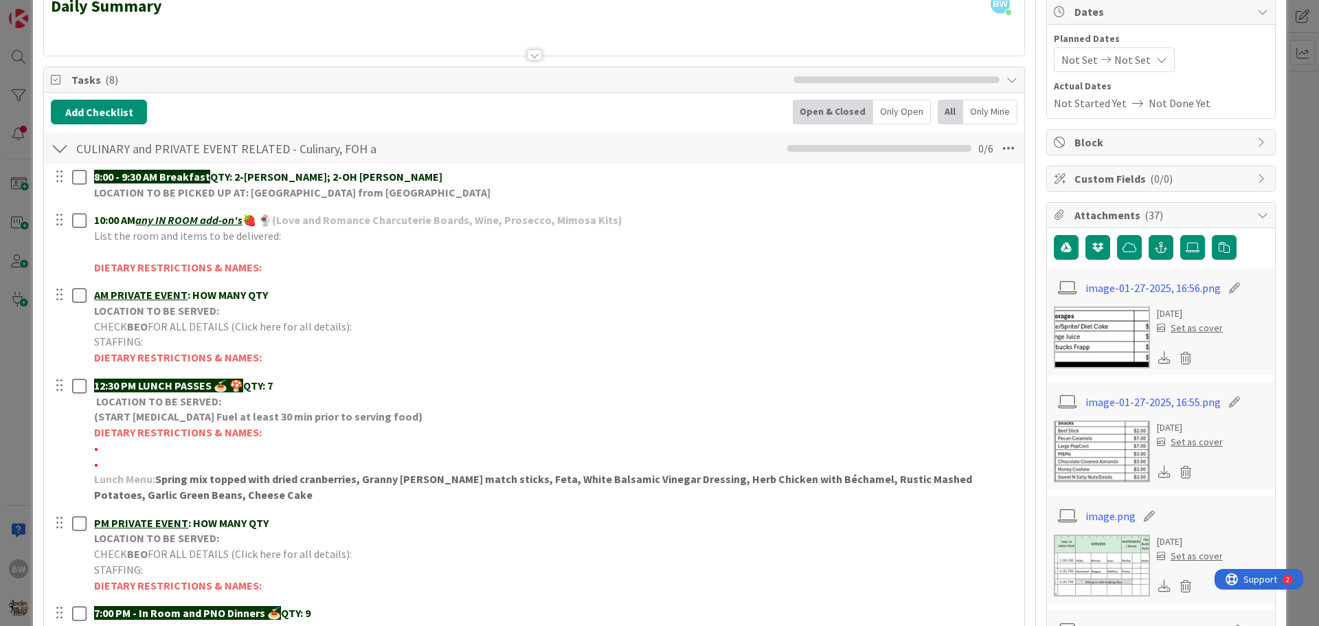
scroll to position [137, 0]
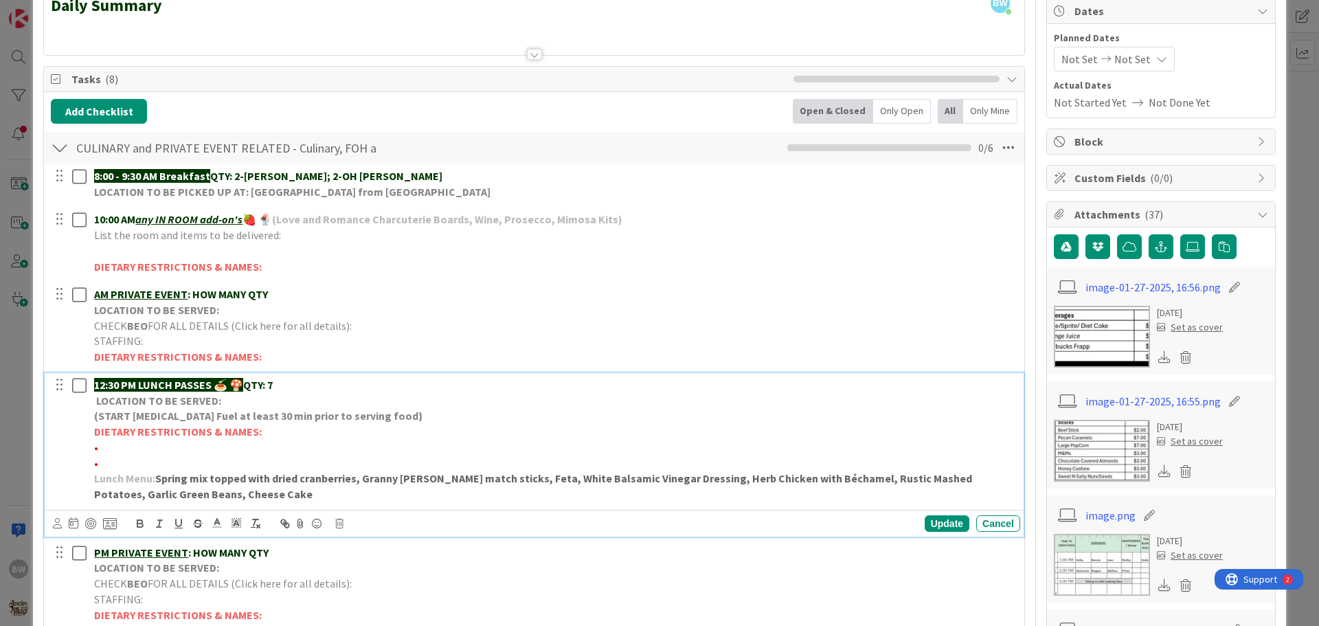
click at [99, 449] on p "•" at bounding box center [554, 448] width 921 height 16
drag, startPoint x: 164, startPoint y: 450, endPoint x: 99, endPoint y: 443, distance: 64.9
click at [99, 443] on span "•*1 No seafood -[PERSON_NAME]" at bounding box center [173, 447] width 158 height 14
click at [137, 521] on icon "button" at bounding box center [139, 521] width 5 height 3
click at [938, 521] on div "Update" at bounding box center [947, 523] width 45 height 16
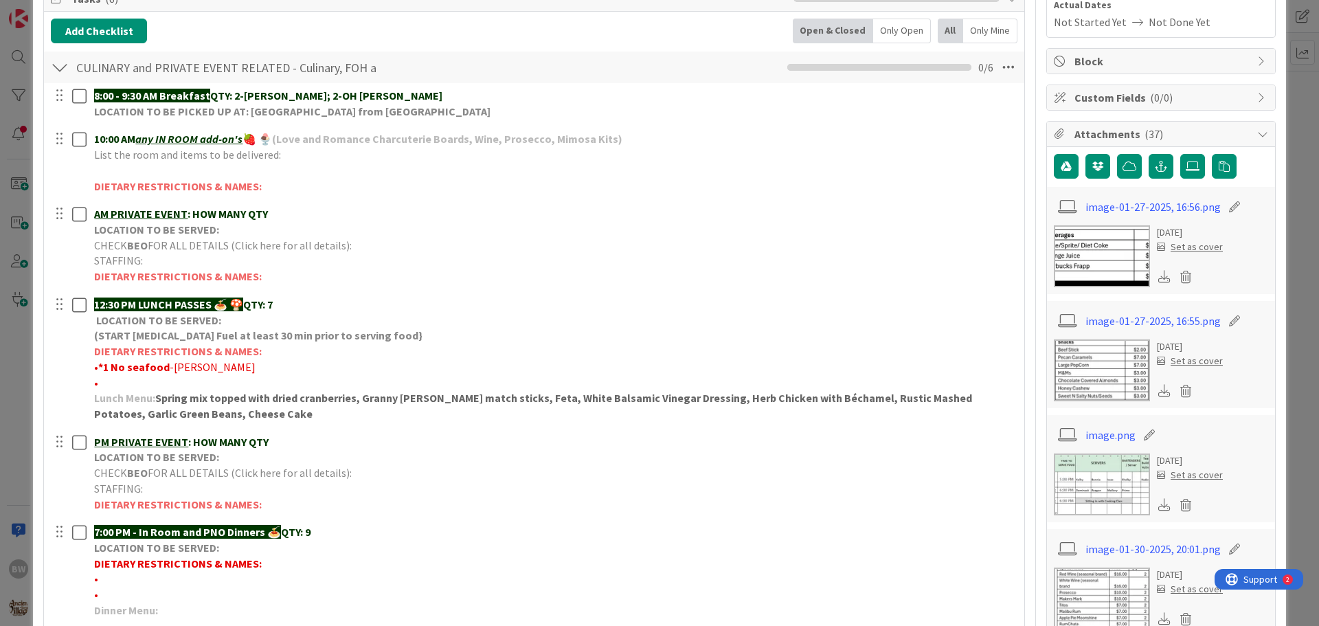
scroll to position [412, 0]
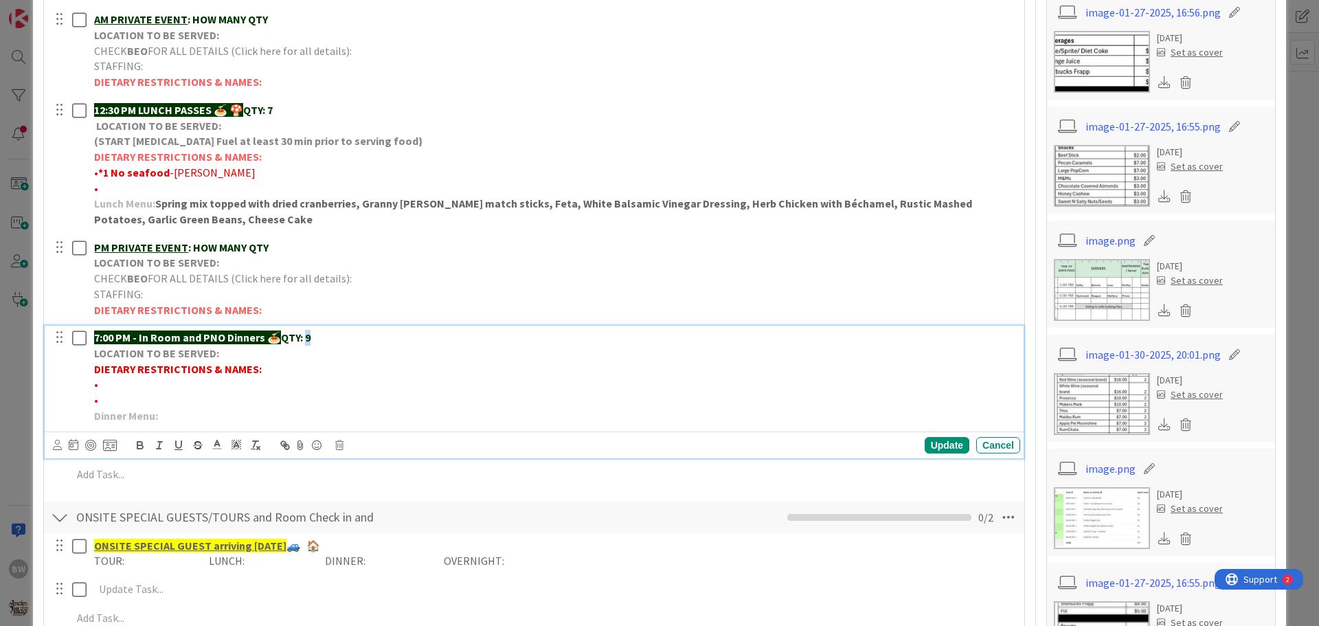
click at [307, 337] on p "7:00 PM - In Room and PNO Dinners 🍝 QTY: 9" at bounding box center [554, 338] width 921 height 16
click at [936, 446] on div "Update" at bounding box center [947, 445] width 45 height 16
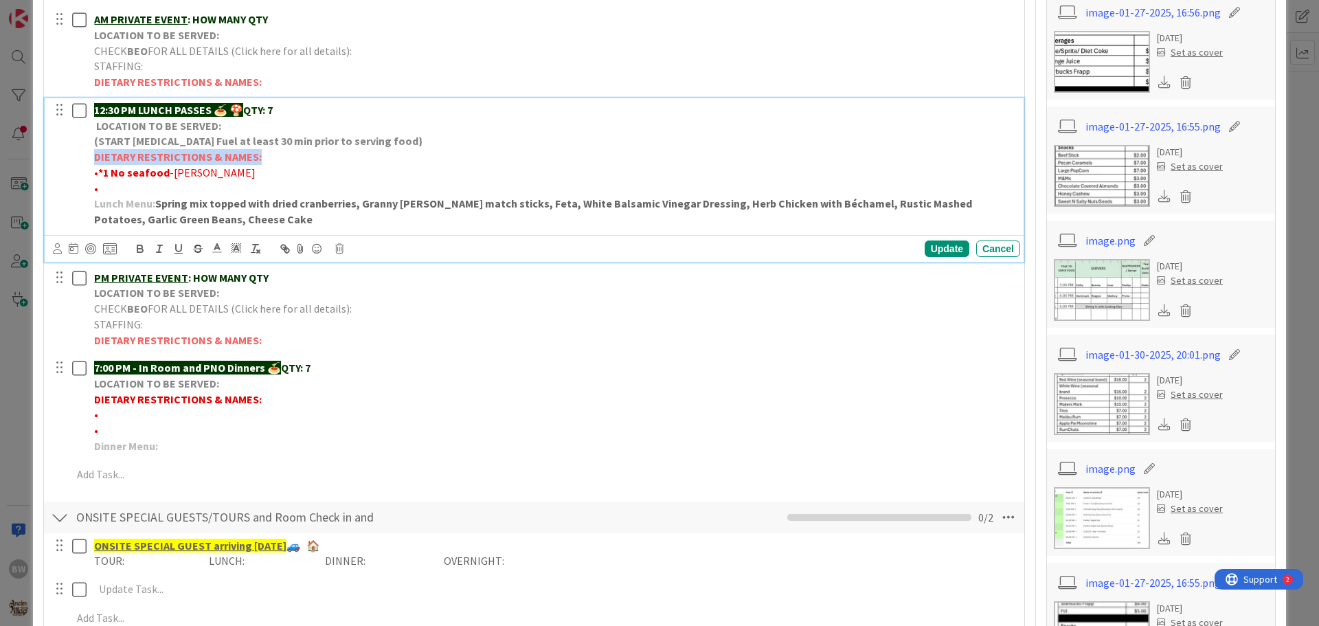
drag, startPoint x: 95, startPoint y: 155, endPoint x: 259, endPoint y: 151, distance: 164.2
click at [259, 151] on p "DIETARY RESTRICTIONS & NAMES:" at bounding box center [554, 157] width 921 height 16
copy strong "DIETARY RESTRICTIONS & NAMES:"
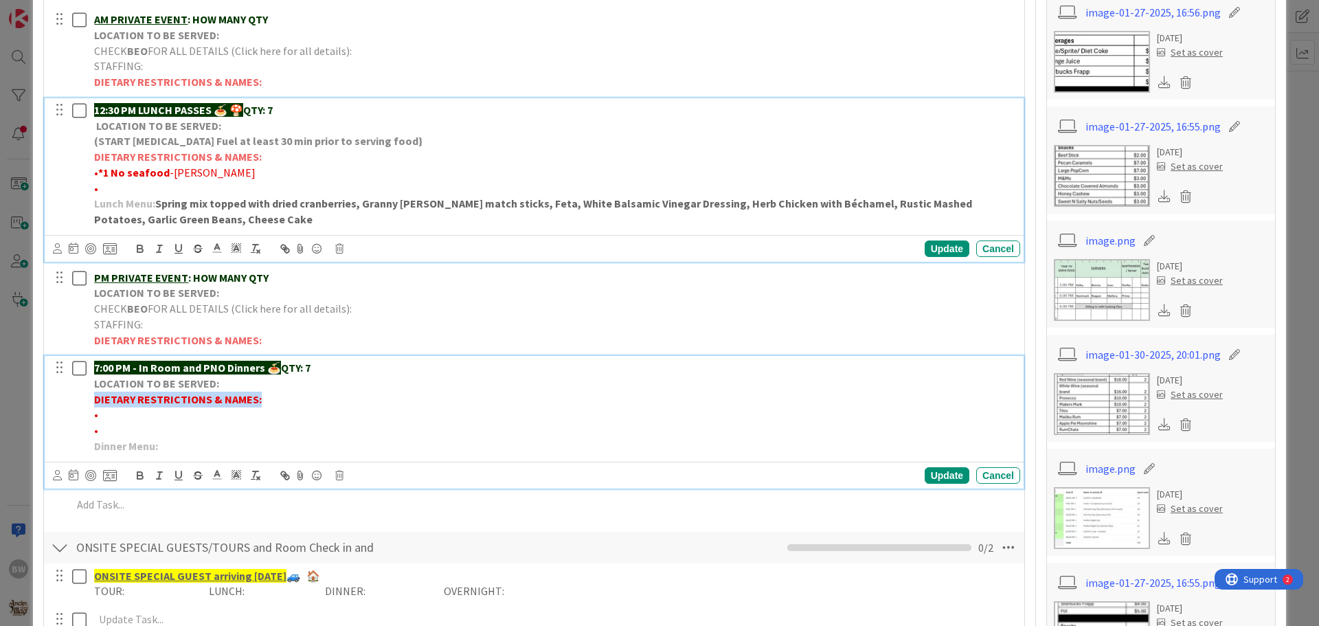
drag, startPoint x: 89, startPoint y: 399, endPoint x: 263, endPoint y: 398, distance: 174.5
click at [263, 398] on div "7:00 PM - In Room and PNO Dinners 🍝 QTY: 7 LOCATION TO BE SERVED: DIETARY RESTR…" at bounding box center [555, 407] width 932 height 102
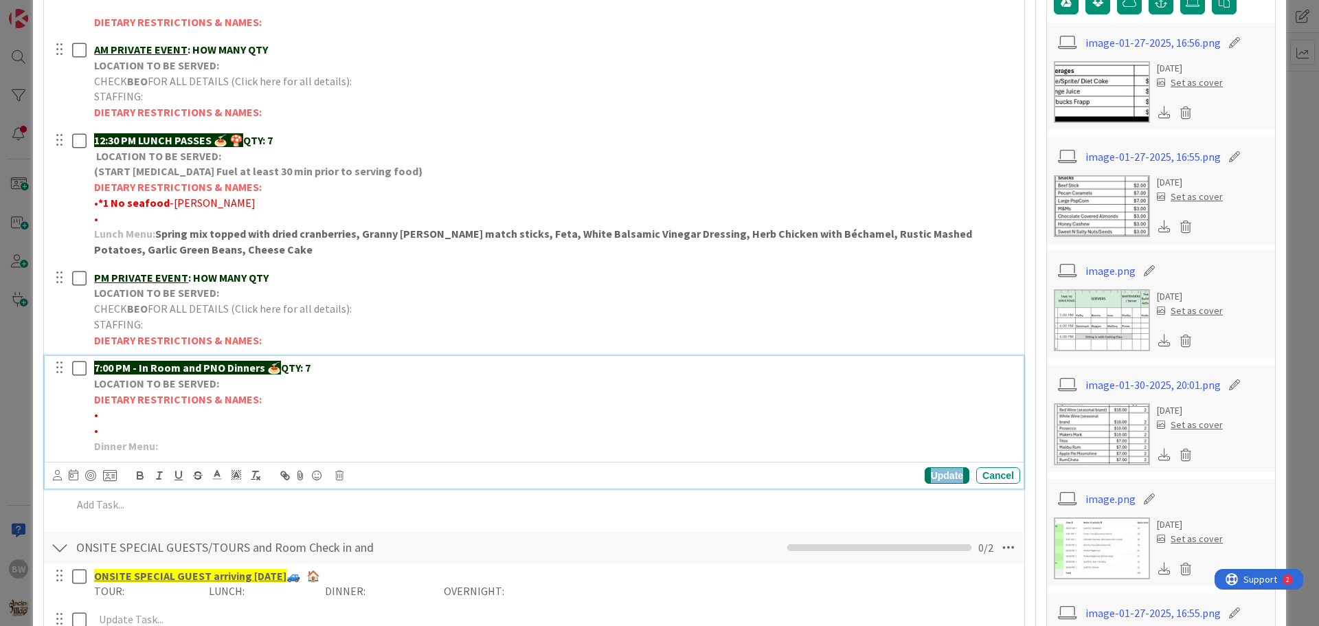
click at [942, 475] on div "Update" at bounding box center [947, 475] width 45 height 16
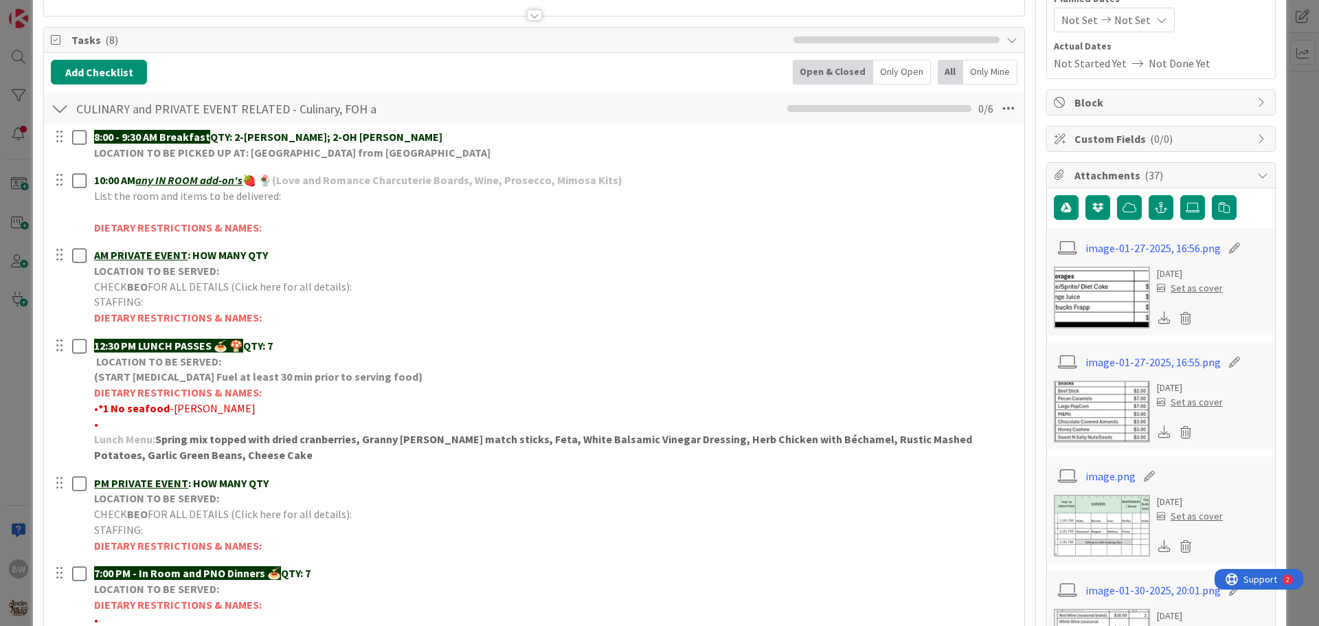
scroll to position [0, 0]
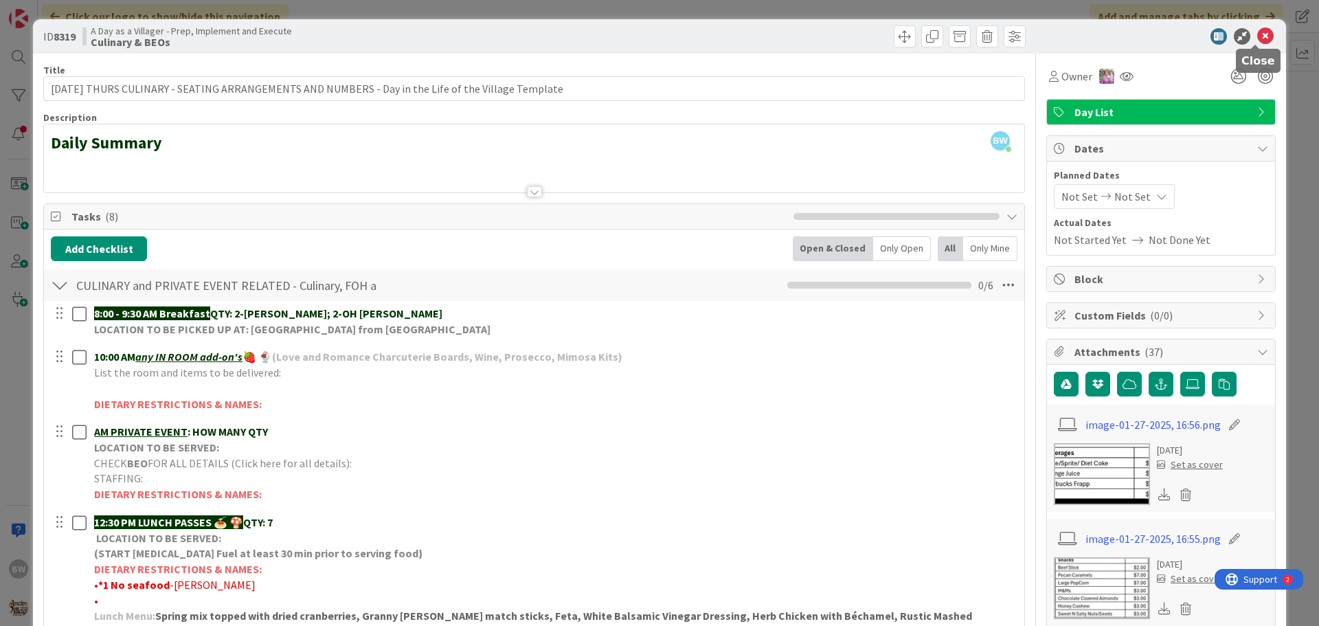
click at [1257, 32] on icon at bounding box center [1265, 36] width 16 height 16
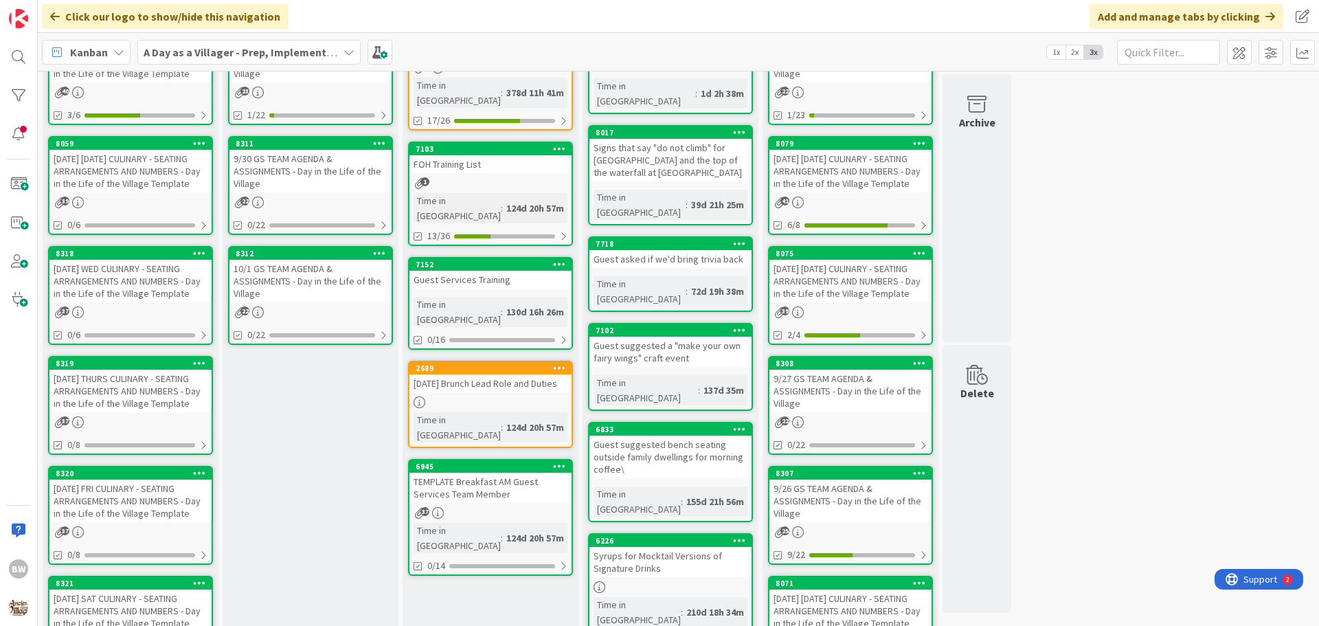
scroll to position [137, 0]
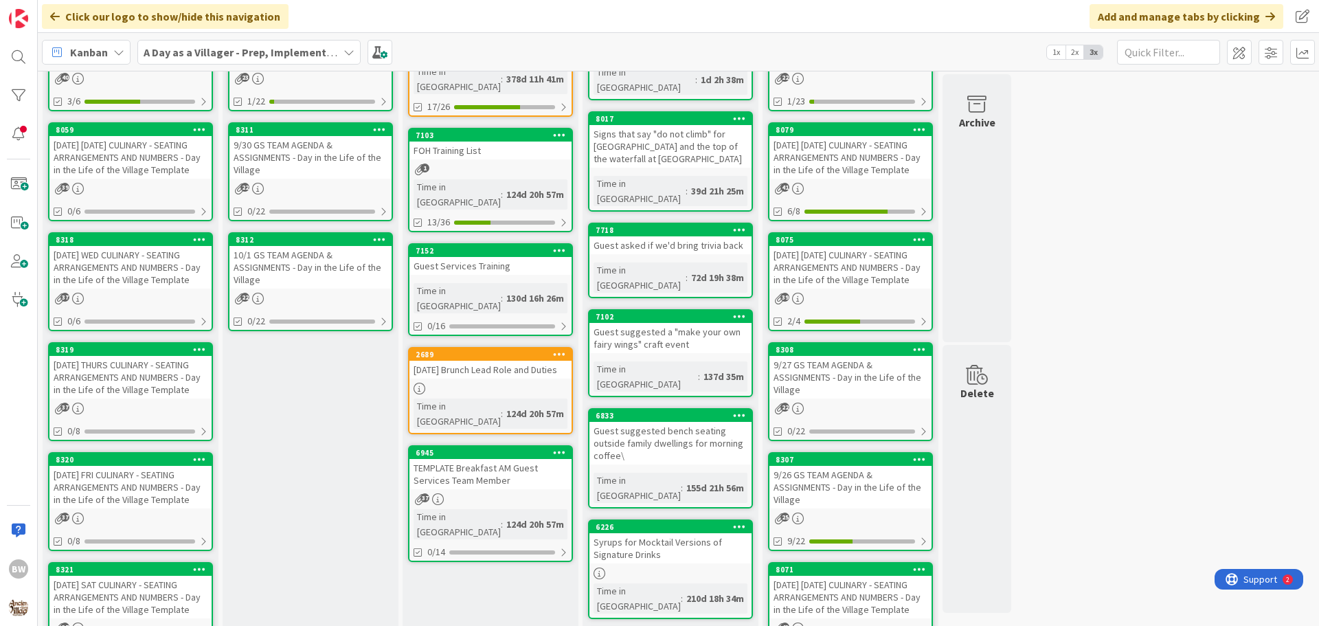
click at [120, 467] on div "[DATE] FRI CULINARY - SEATING ARRANGEMENTS AND NUMBERS - Day in the Life of the…" at bounding box center [130, 487] width 162 height 43
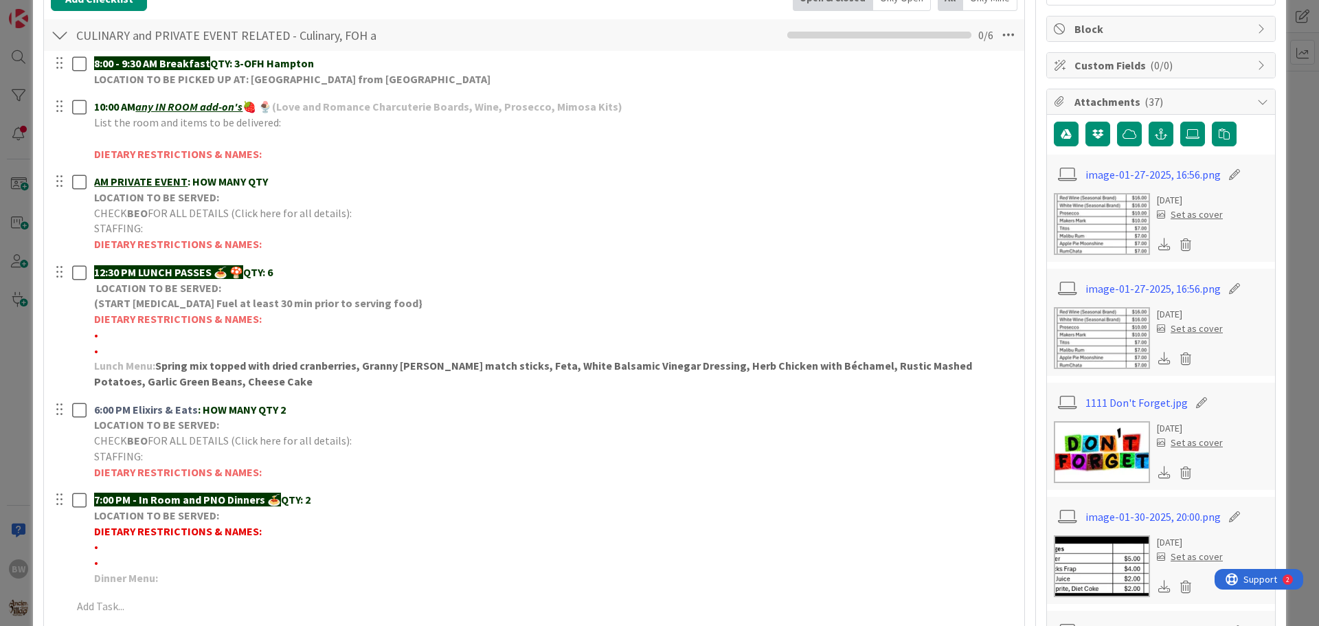
scroll to position [275, 0]
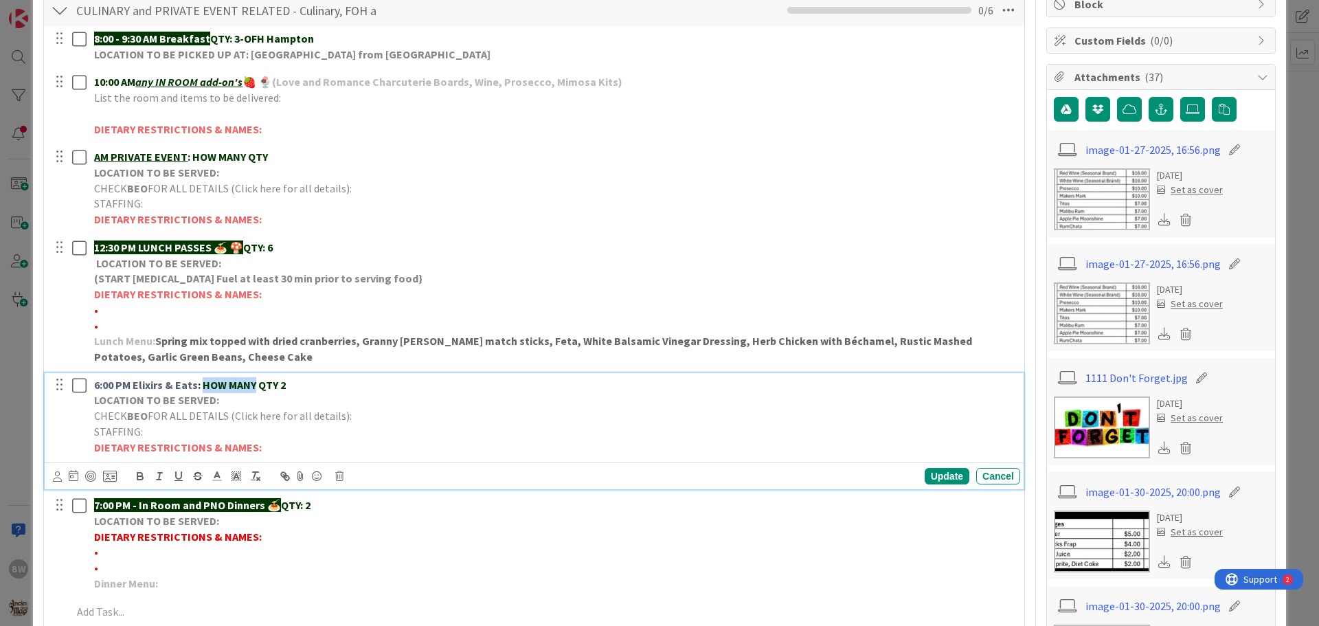
drag, startPoint x: 256, startPoint y: 382, endPoint x: 204, endPoint y: 387, distance: 51.8
click at [204, 387] on strong ": HOW MANY QTY 2" at bounding box center [242, 385] width 88 height 14
click at [225, 386] on p "6:00 PM Elixirs & Eats : QTY 2" at bounding box center [554, 385] width 921 height 16
click at [221, 383] on strong ": QTY 4" at bounding box center [215, 385] width 34 height 14
click at [930, 473] on div "Update" at bounding box center [947, 476] width 45 height 16
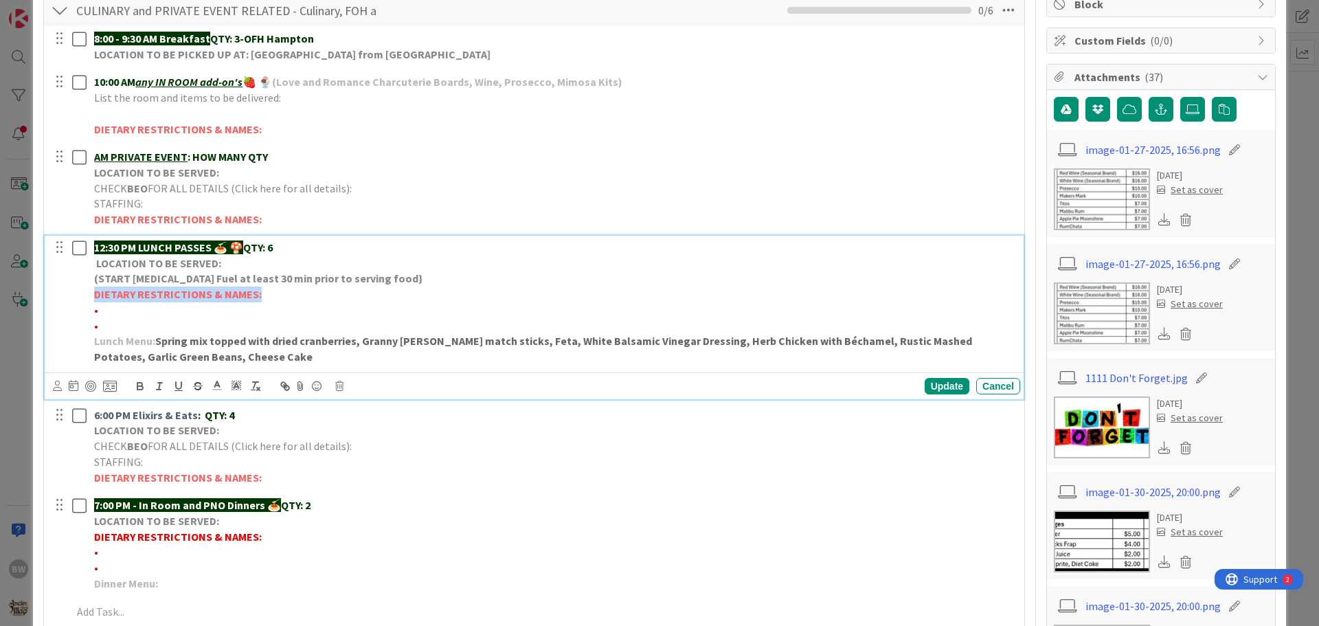
drag, startPoint x: 93, startPoint y: 292, endPoint x: 279, endPoint y: 297, distance: 185.6
click at [279, 297] on div "12:30 PM LUNCH PASSES 🍝 🍄 QTY: 6 LOCATION TO BE SERVED: (START [MEDICAL_DATA] F…" at bounding box center [555, 302] width 932 height 133
copy strong "DIETARY RESTRICTIONS & NAMES:"
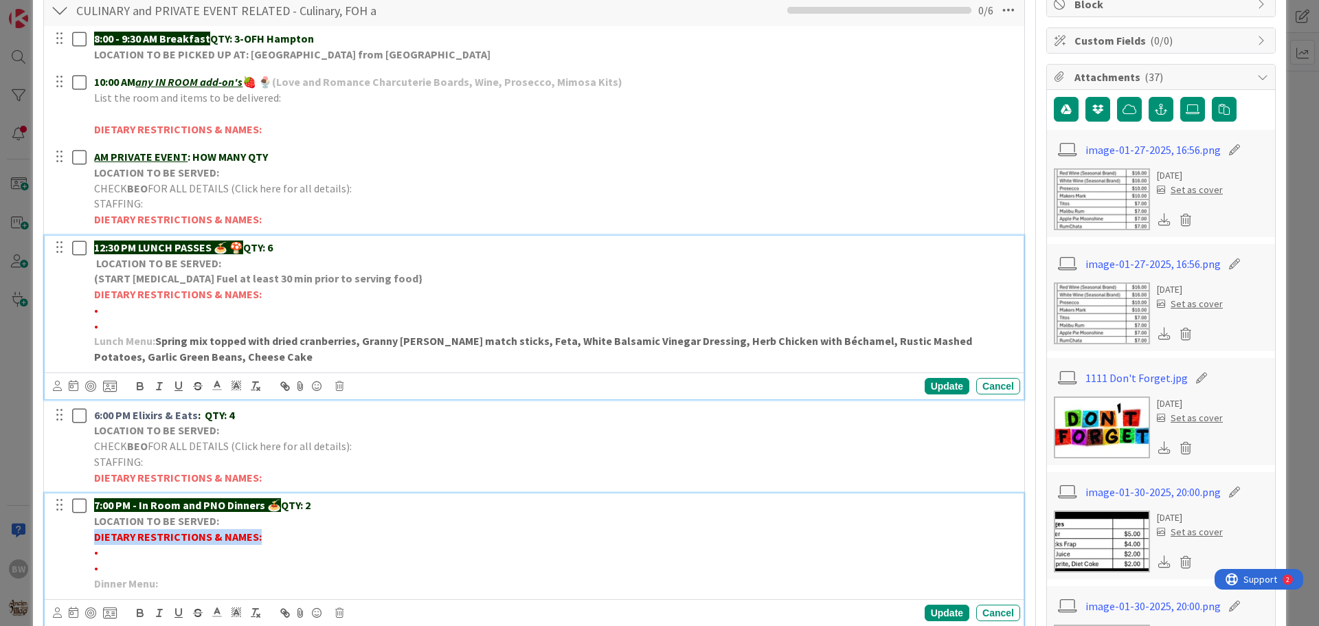
drag, startPoint x: 95, startPoint y: 538, endPoint x: 258, endPoint y: 532, distance: 162.2
click at [258, 532] on p "DIETARY RESTRICTIONS & NAMES:" at bounding box center [554, 537] width 921 height 16
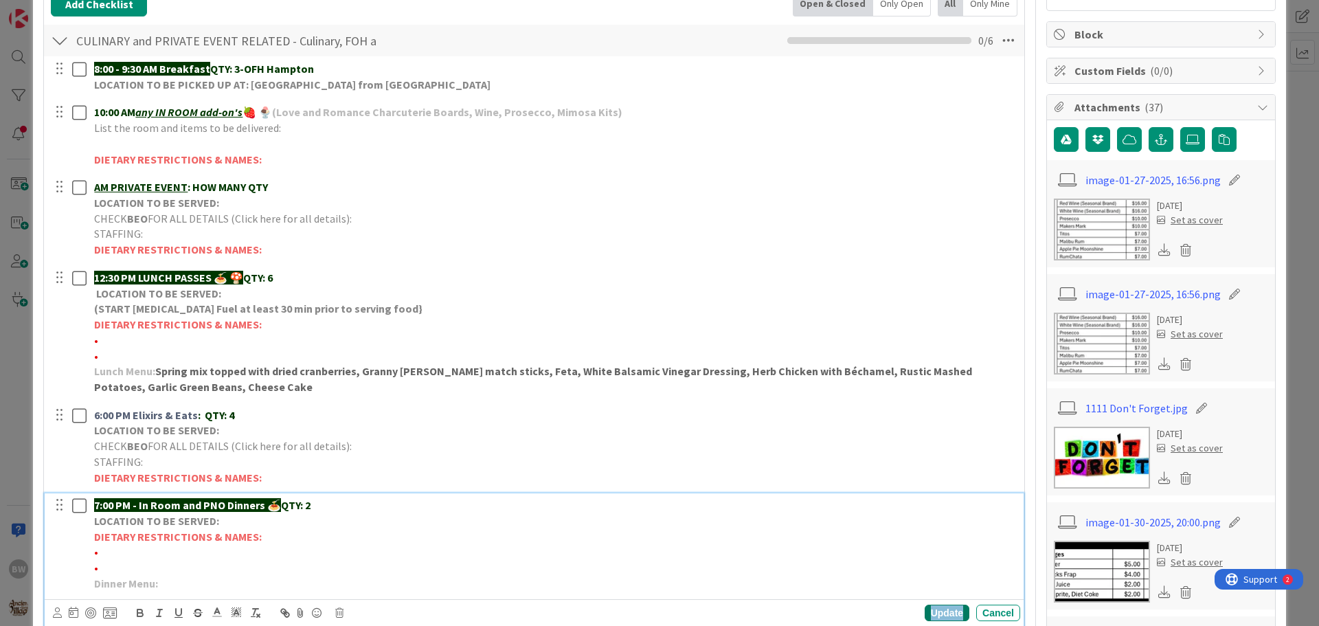
click at [927, 609] on div "Update" at bounding box center [947, 613] width 45 height 16
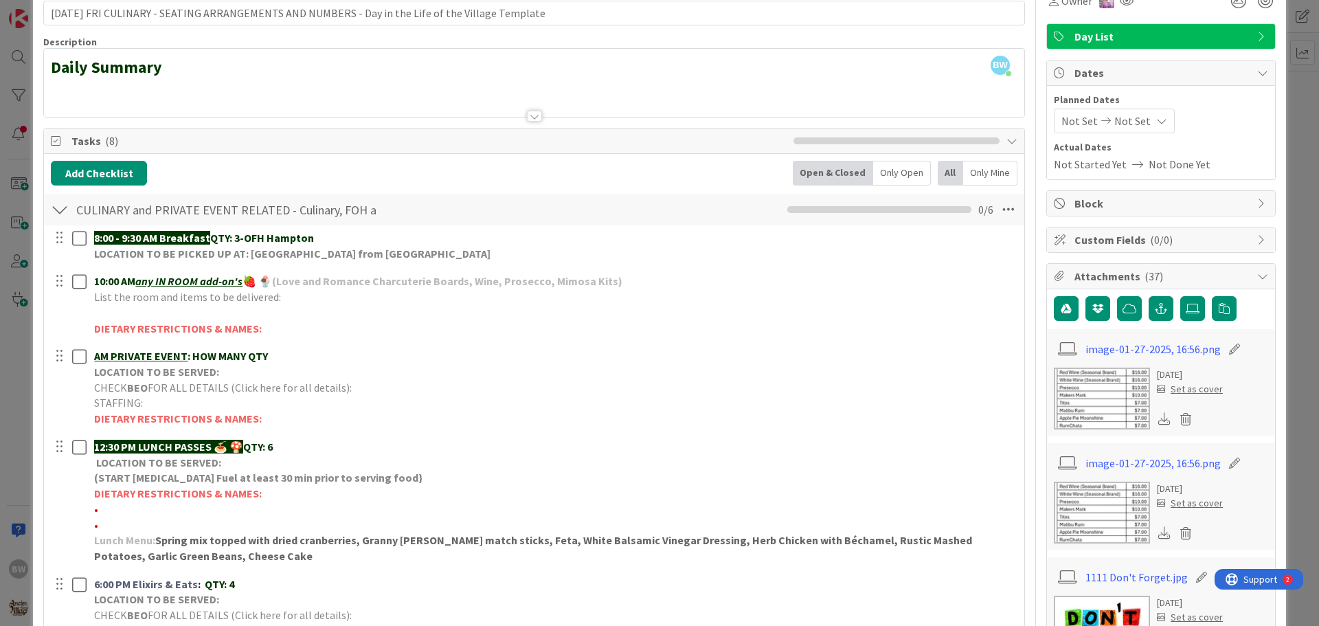
scroll to position [0, 0]
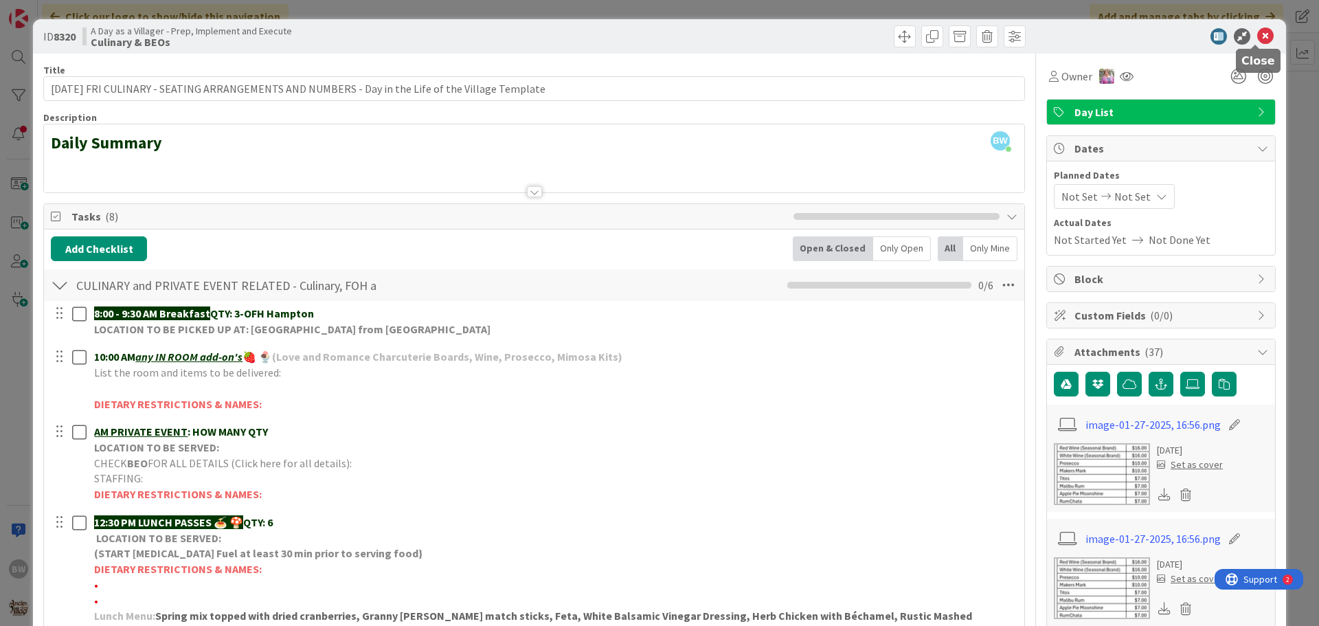
click at [1257, 34] on icon at bounding box center [1265, 36] width 16 height 16
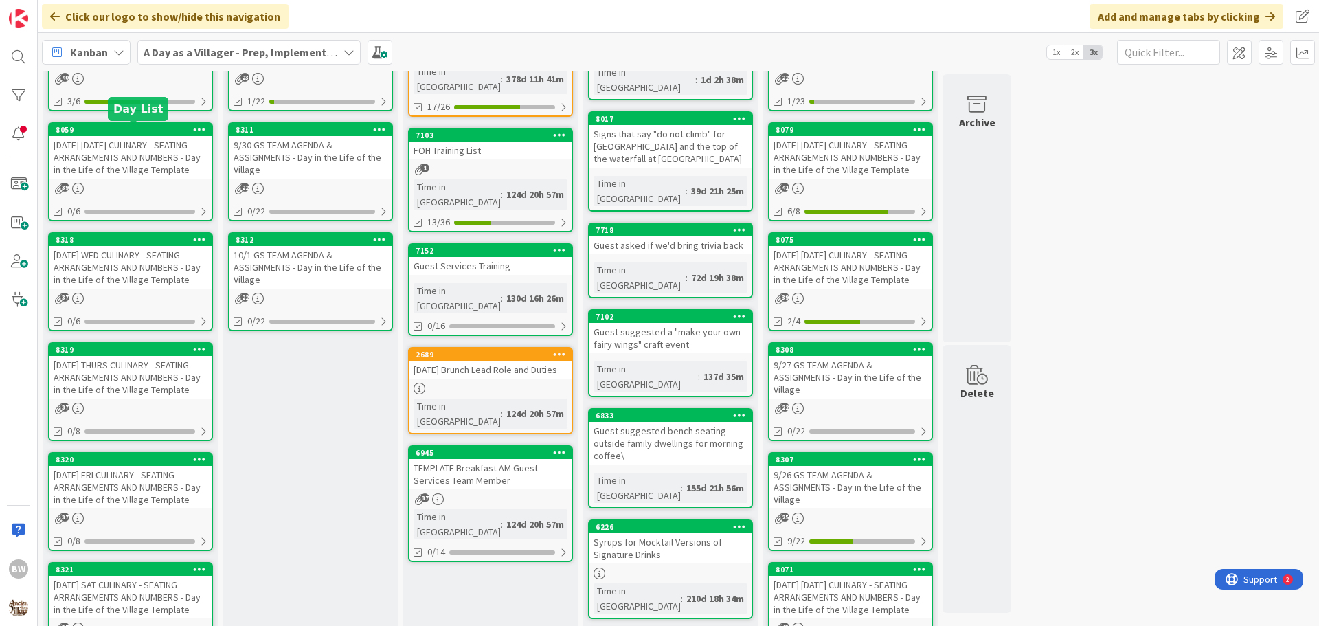
click at [122, 133] on div "8059" at bounding box center [134, 130] width 156 height 10
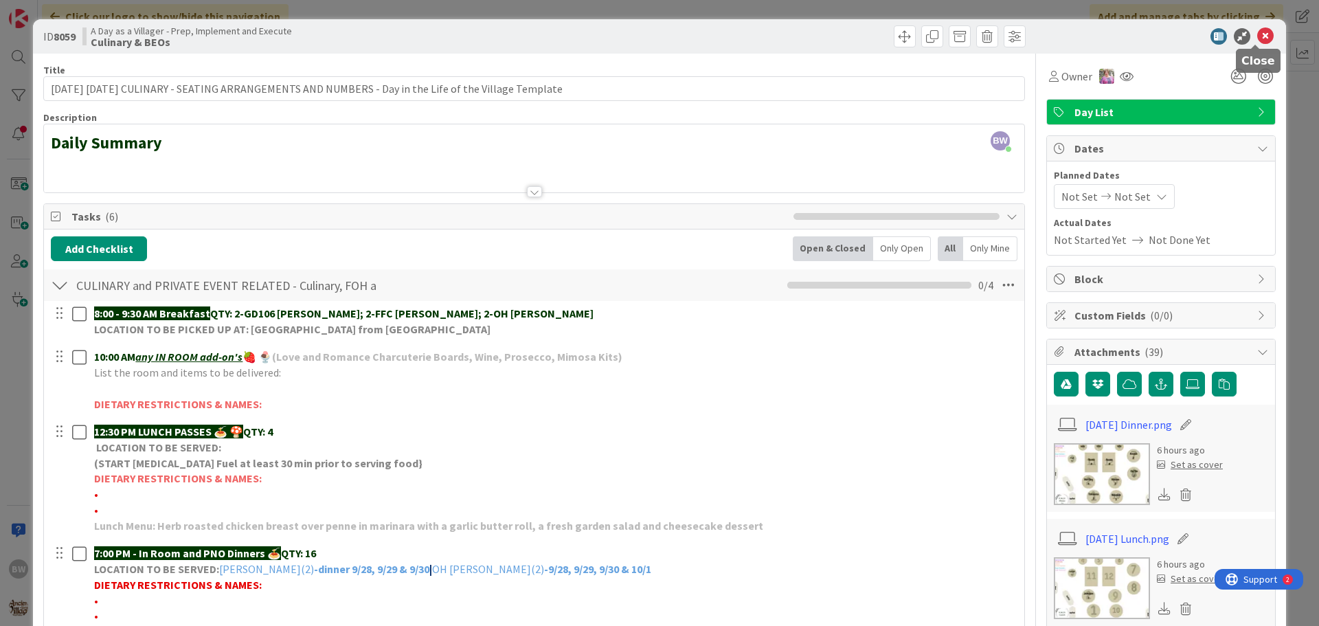
click at [1257, 36] on icon at bounding box center [1265, 36] width 16 height 16
